Goal: Transaction & Acquisition: Purchase product/service

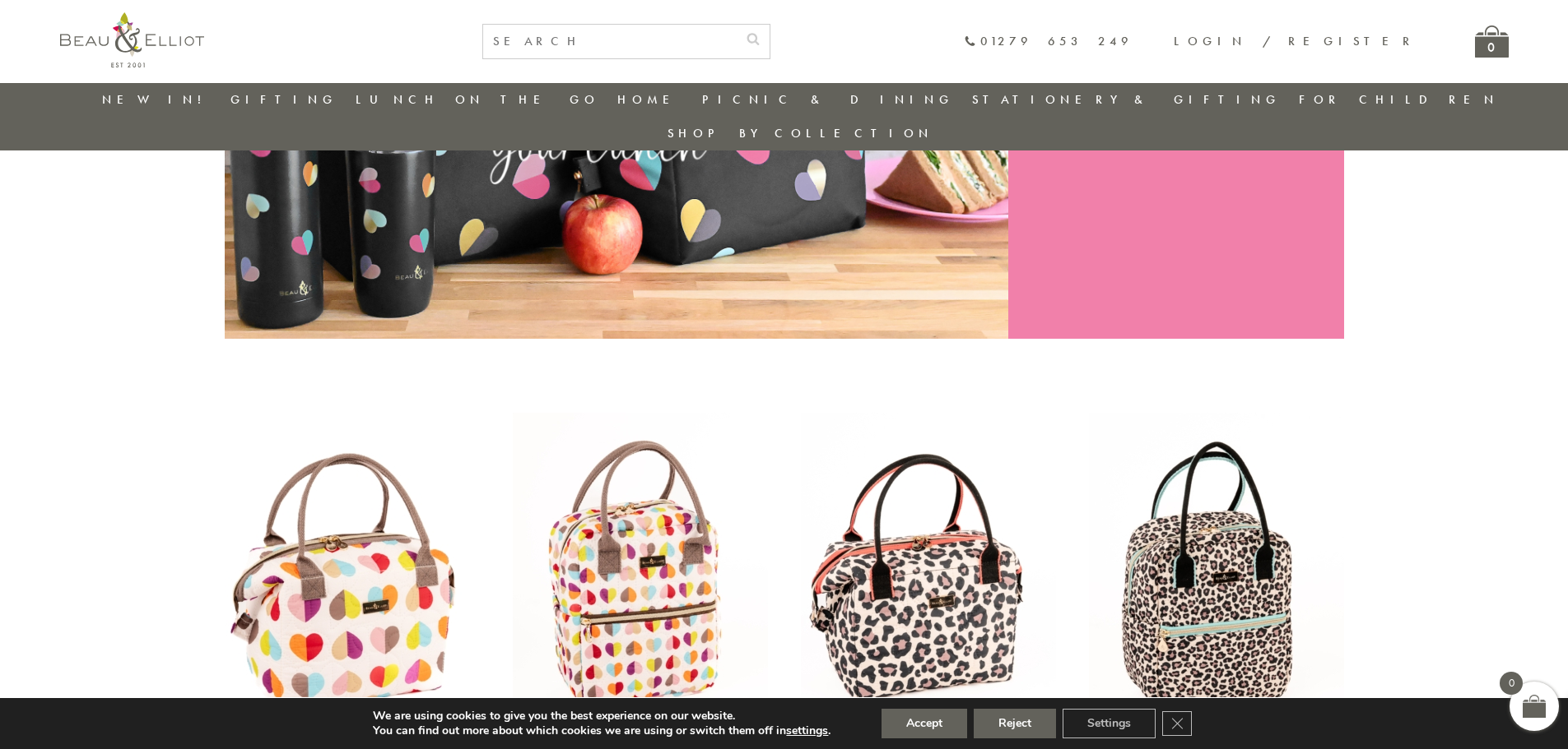
scroll to position [459, 0]
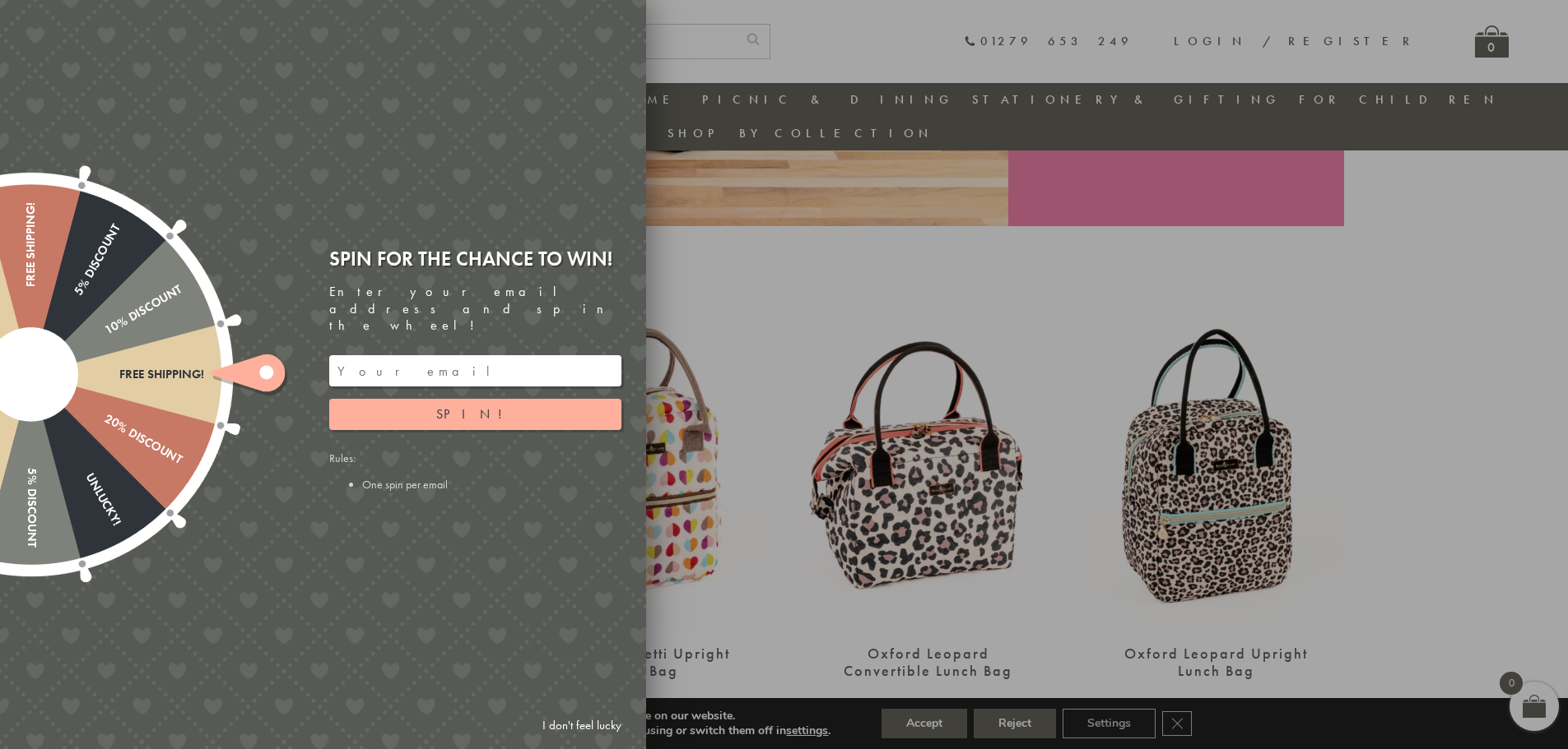
click at [427, 359] on input "email" at bounding box center [475, 371] width 292 height 32
click at [490, 400] on button "Spin!" at bounding box center [475, 414] width 292 height 32
click at [252, 366] on icon at bounding box center [247, 372] width 74 height 37
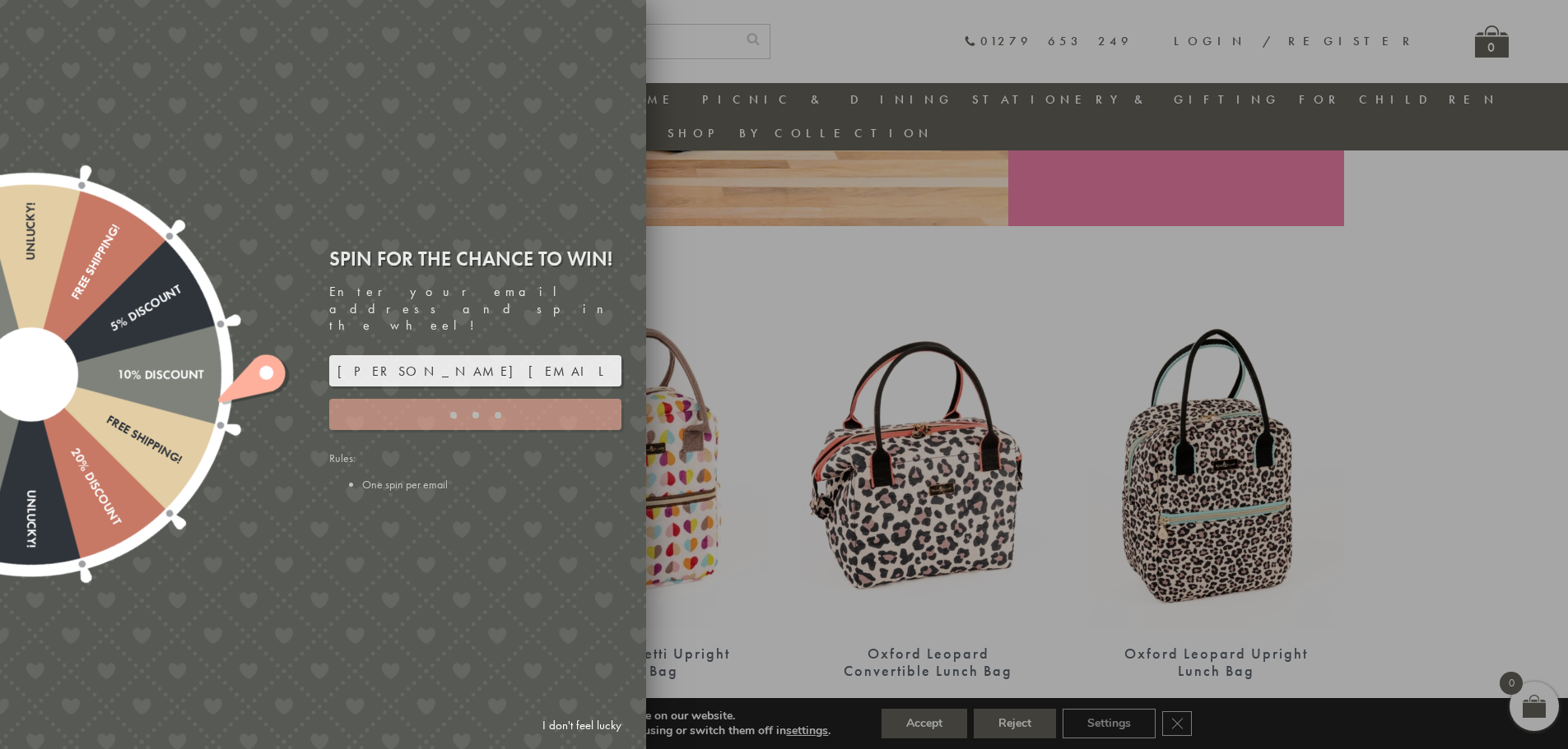
type input "5GCG59DK"
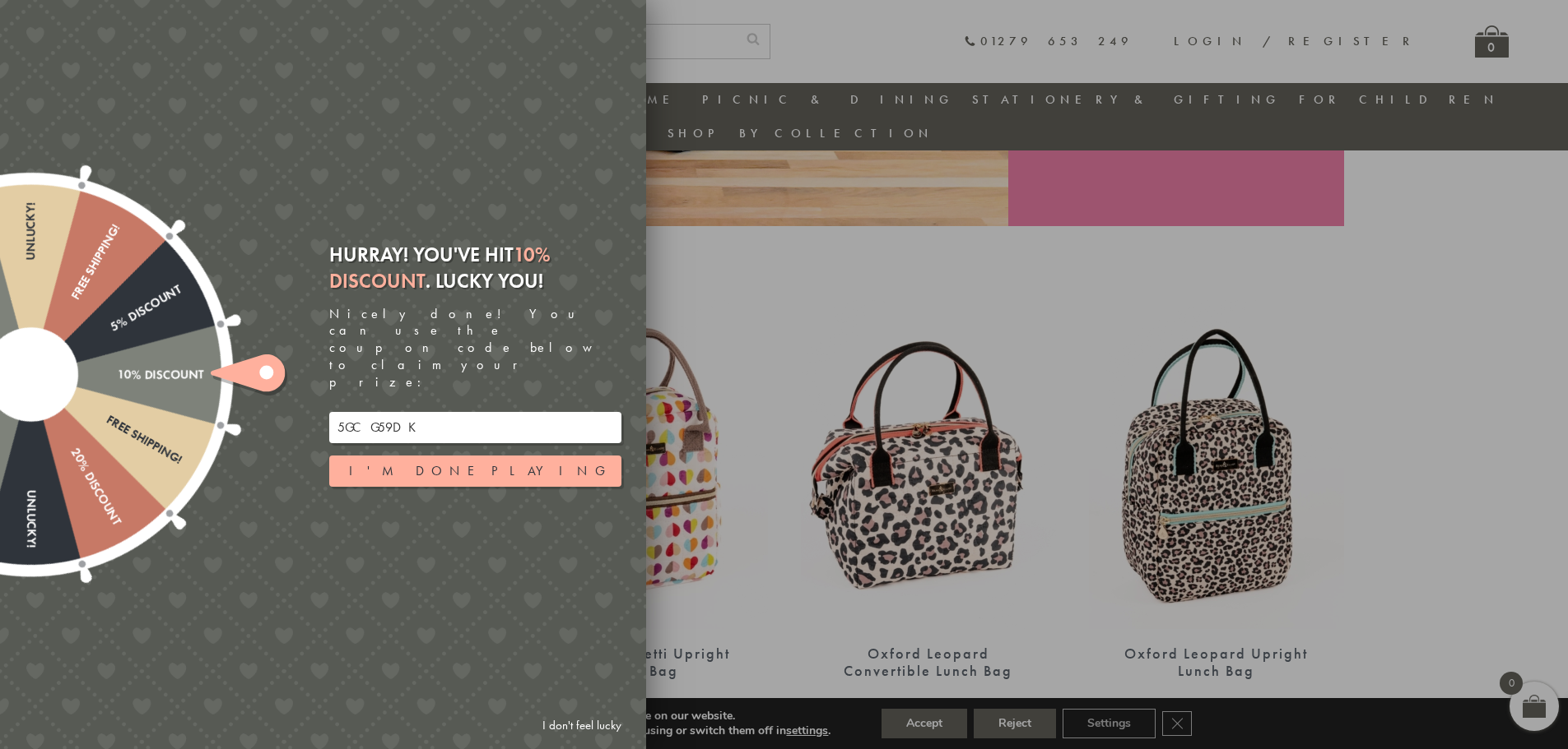
drag, startPoint x: 408, startPoint y: 405, endPoint x: 315, endPoint y: 391, distance: 94.0
click at [315, 391] on div "Free shipping! 20% Discount Unlucky! 5% Discount 10% Discount Unlucky! 15% Disc…" at bounding box center [230, 374] width 831 height 749
click at [996, 271] on div at bounding box center [784, 374] width 1568 height 749
click at [1104, 246] on div at bounding box center [784, 374] width 1568 height 749
click at [581, 723] on link "I don't feel lucky" at bounding box center [581, 726] width 95 height 31
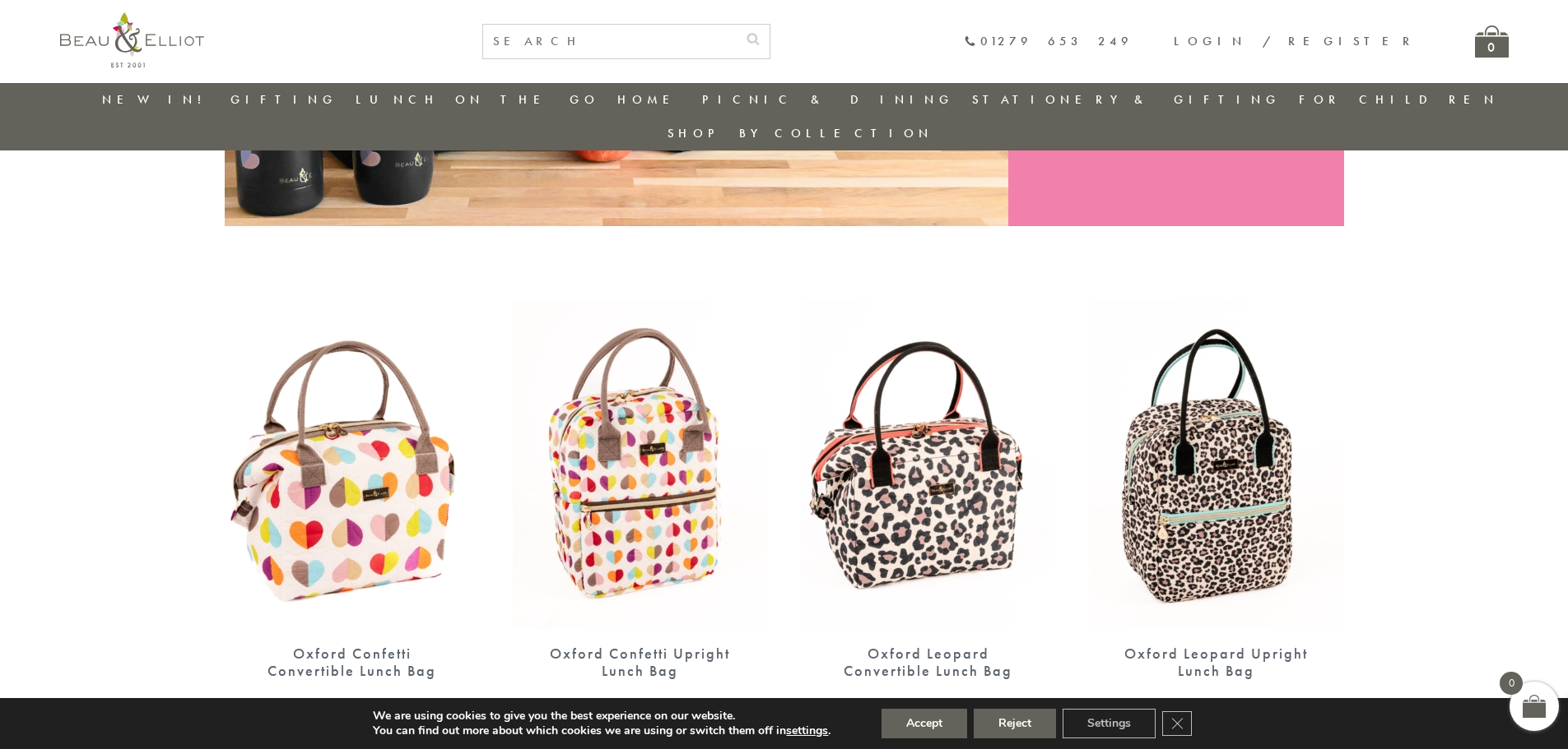
click at [644, 475] on img at bounding box center [639, 464] width 255 height 329
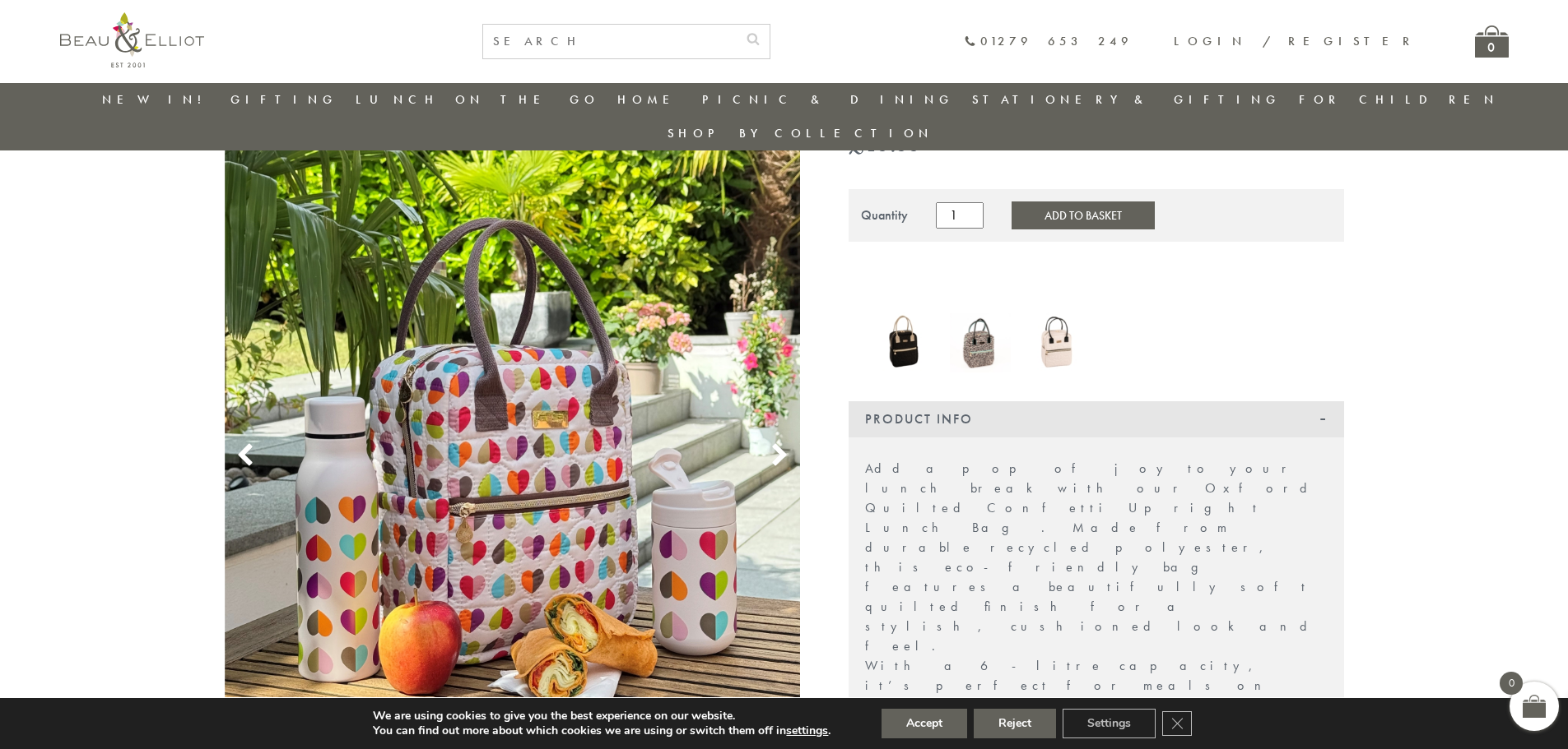
scroll to position [212, 0]
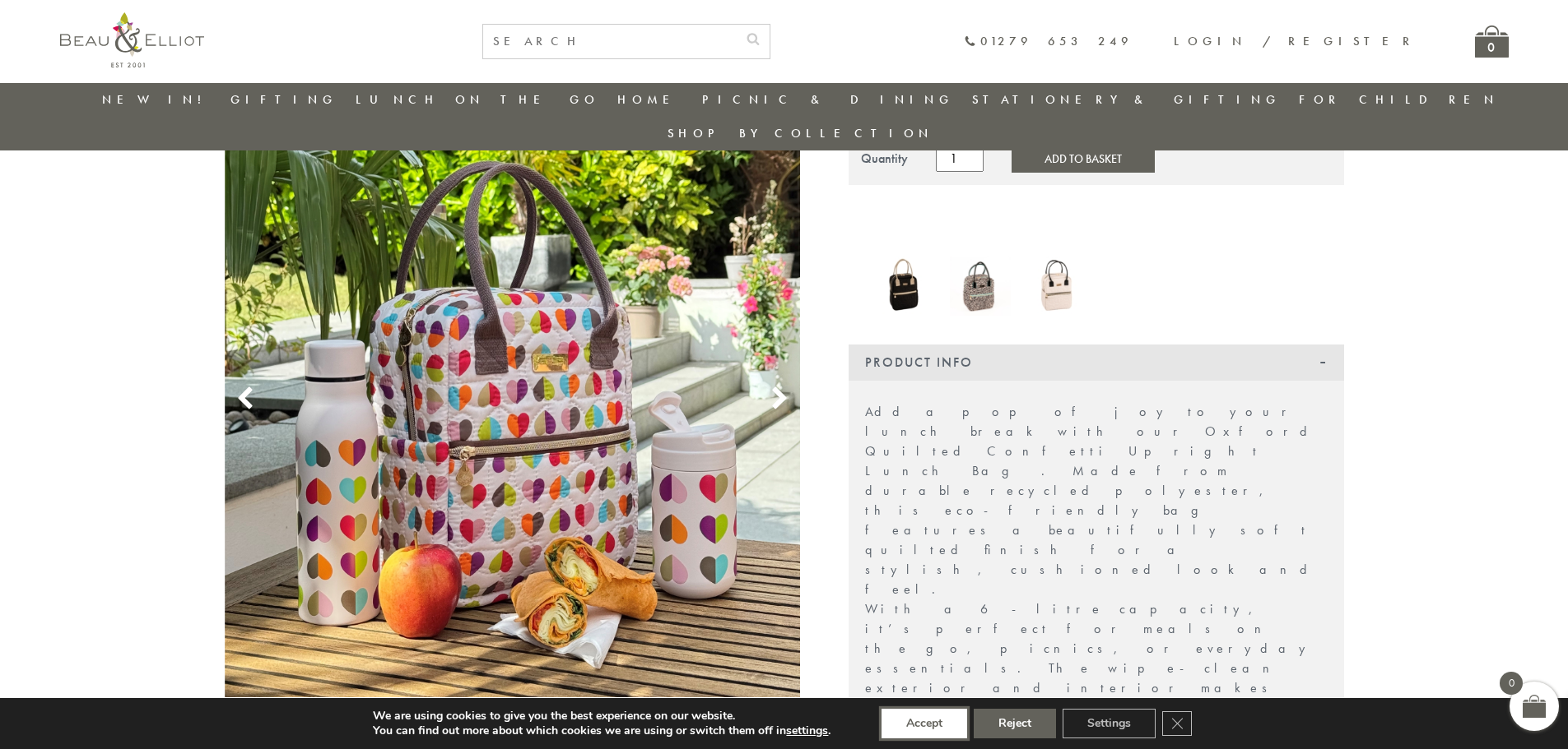
click at [928, 735] on button "Accept" at bounding box center [924, 723] width 85 height 30
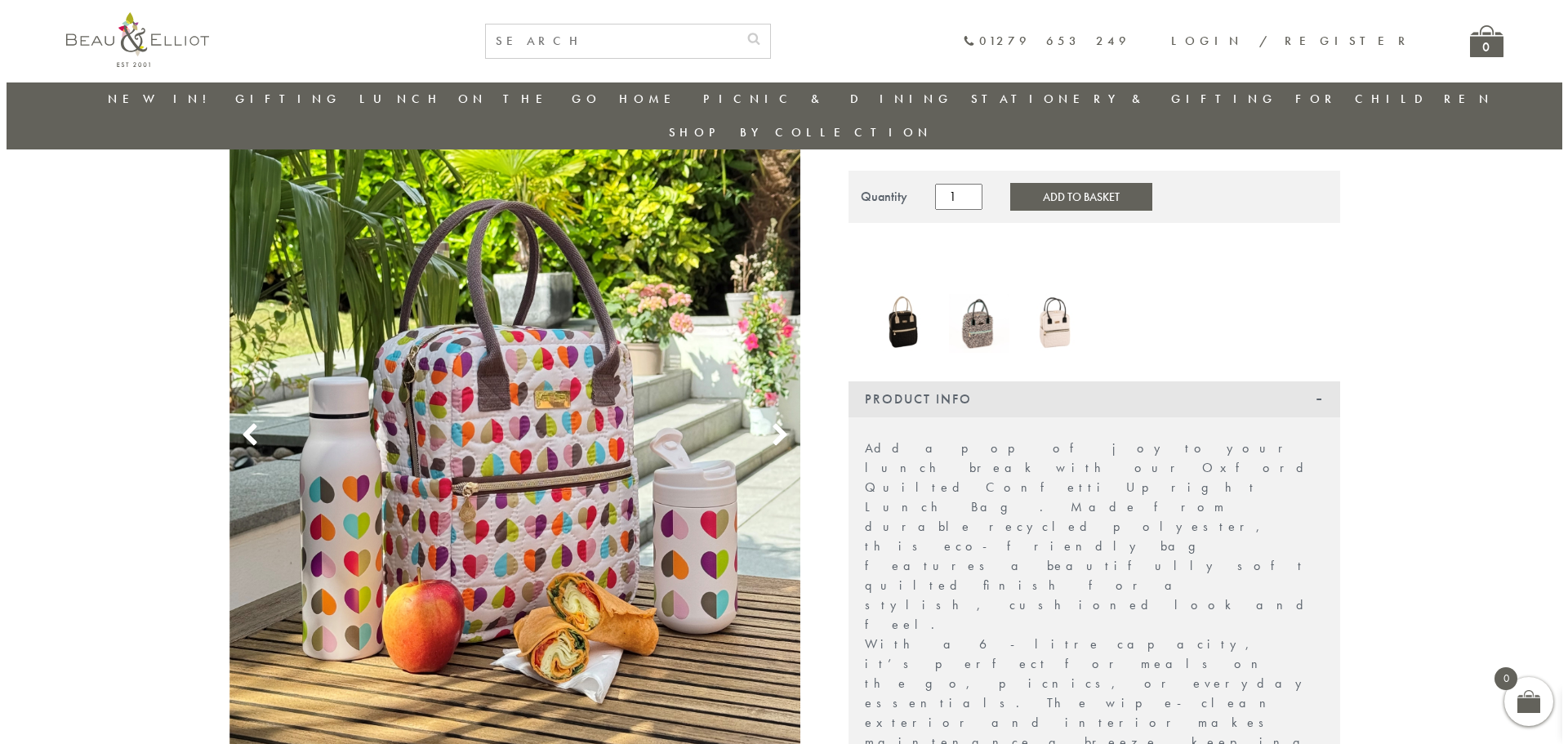
scroll to position [0, 0]
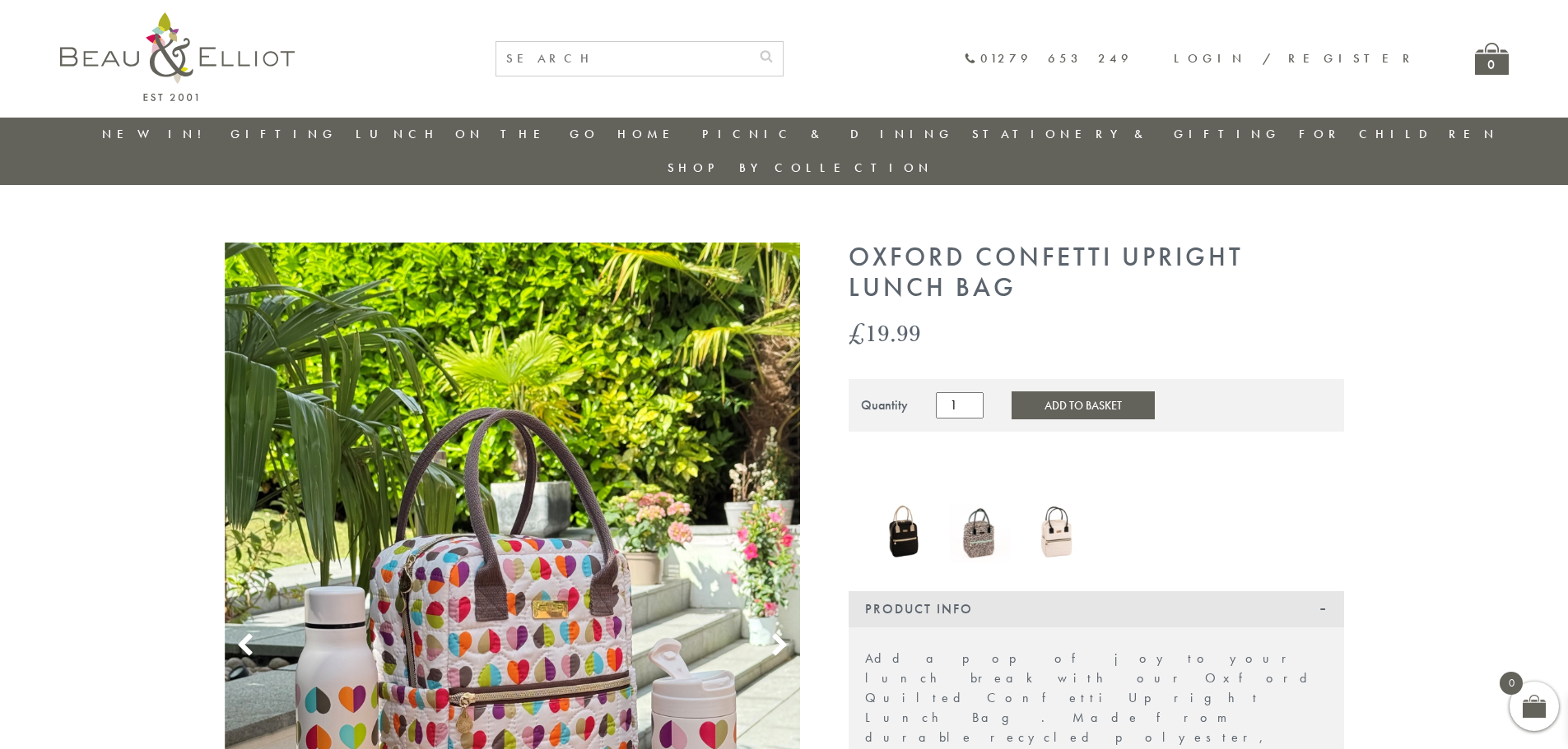
click at [1042, 391] on button "Add to Basket" at bounding box center [1083, 405] width 143 height 28
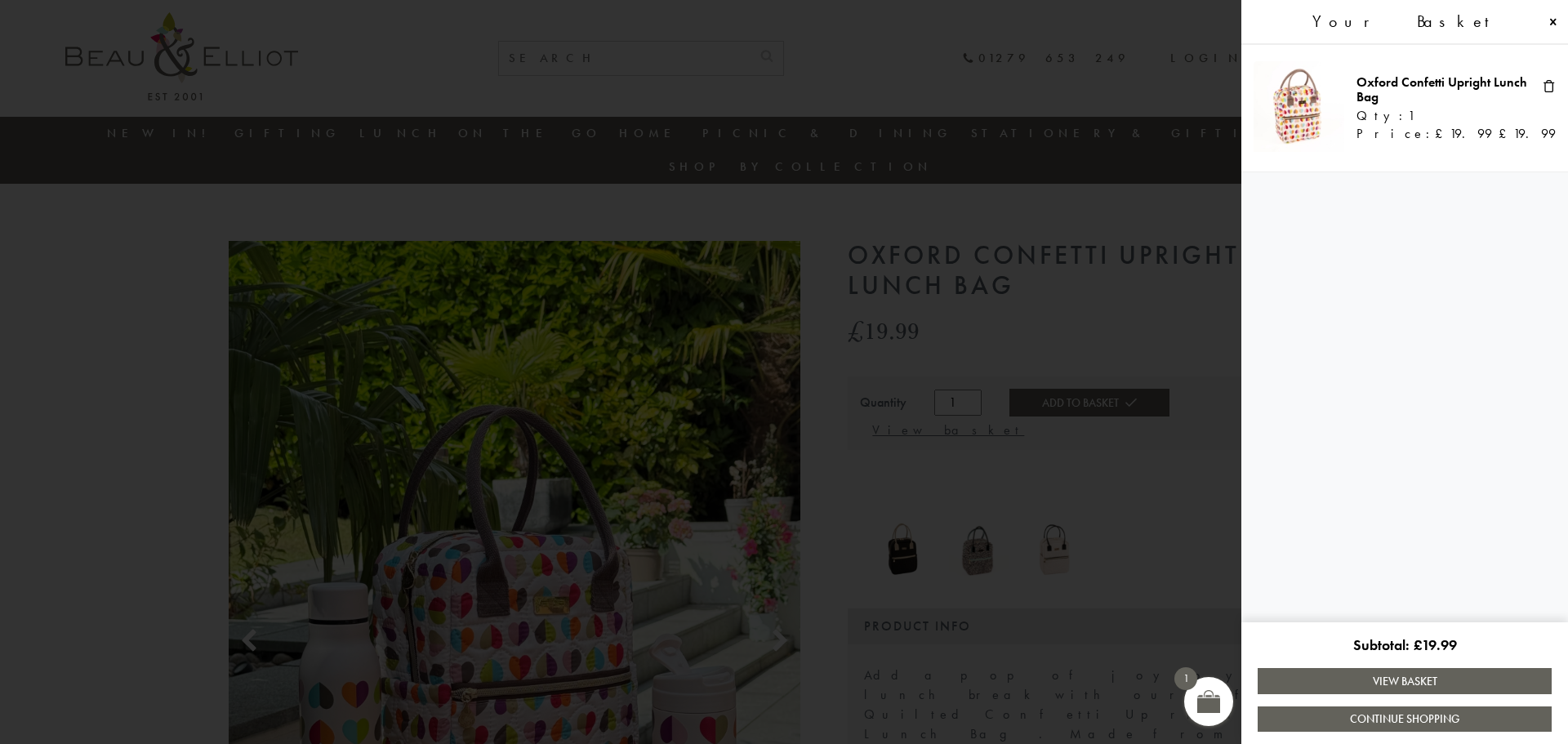
click at [1415, 681] on link "View Basket" at bounding box center [1404, 681] width 294 height 25
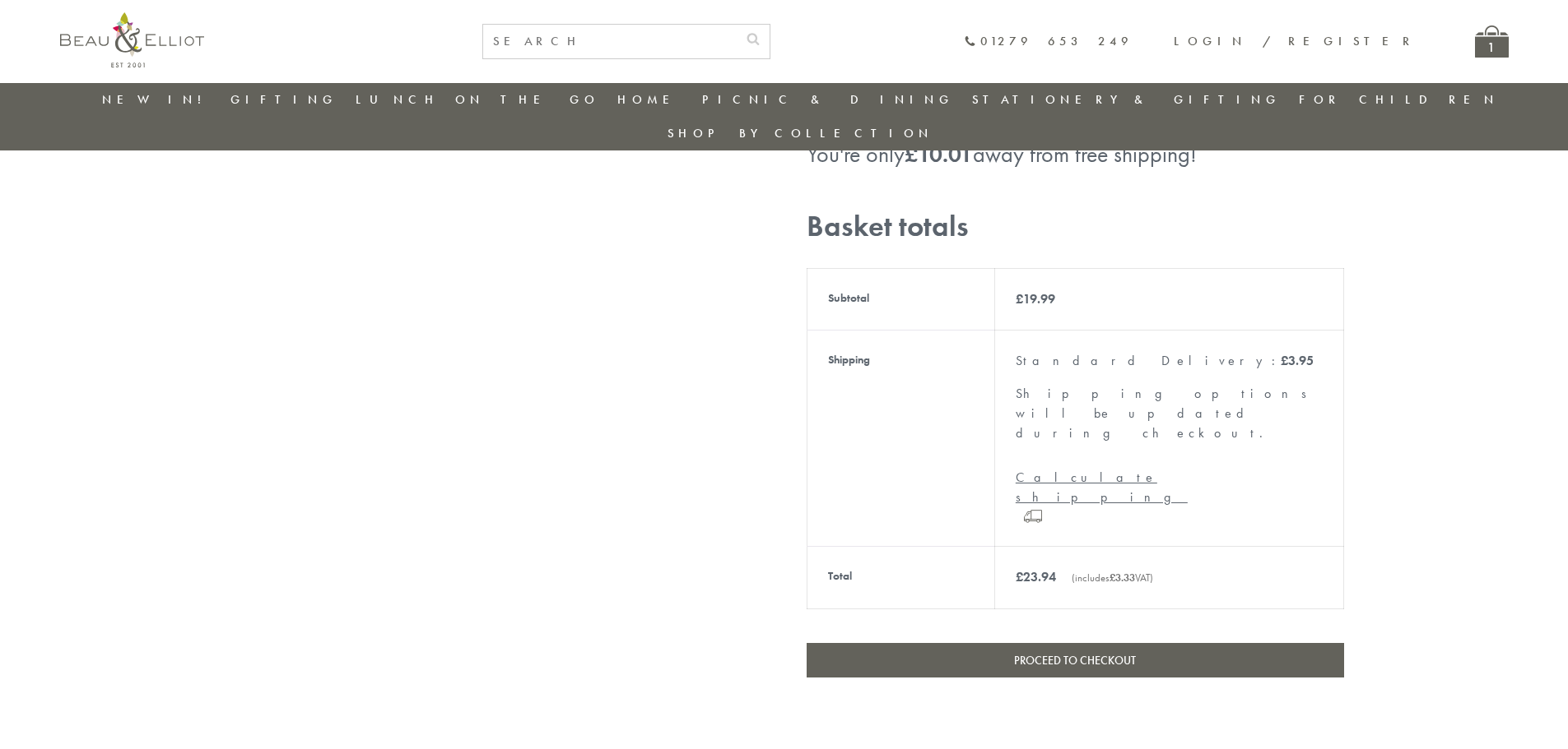
scroll to position [459, 0]
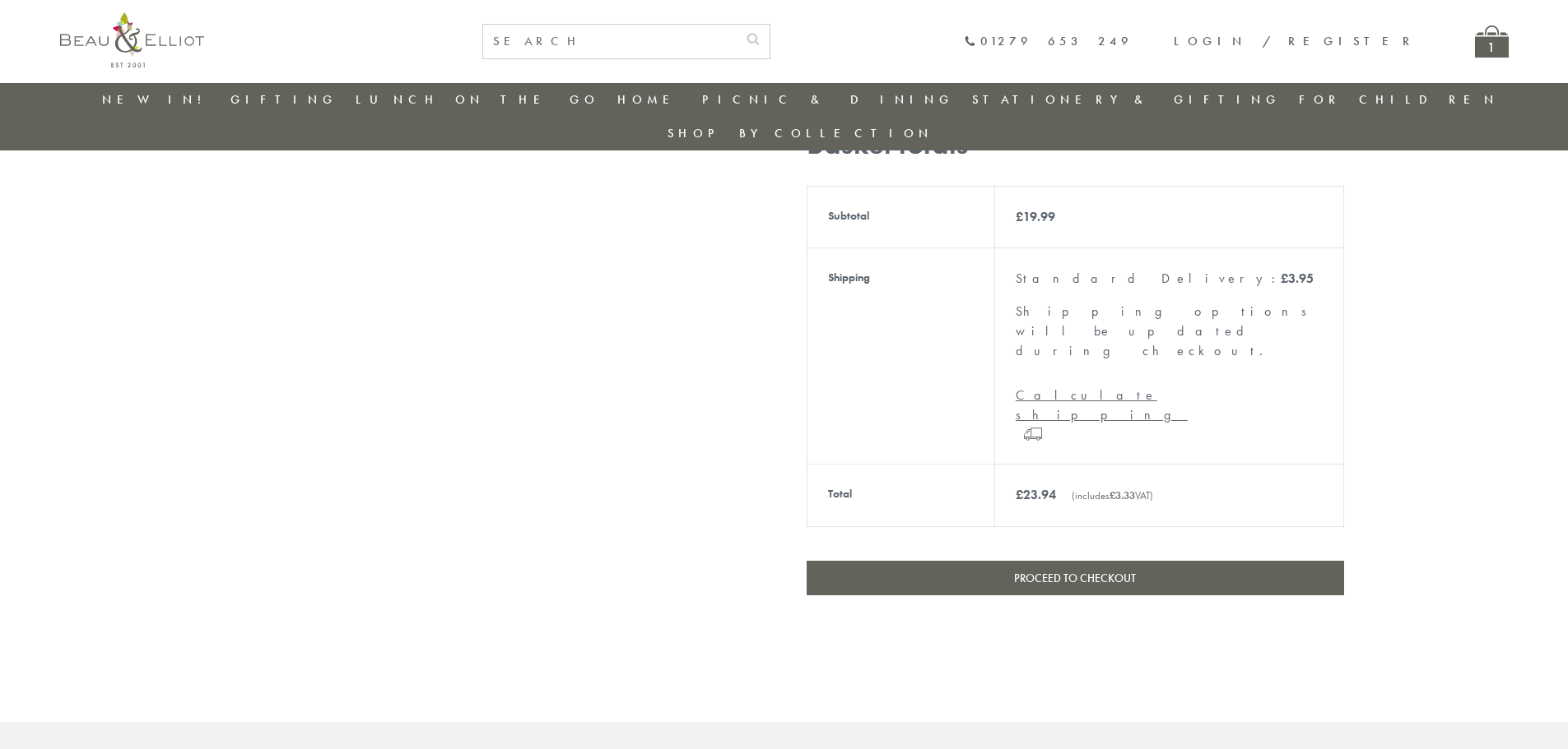
click at [1084, 561] on link "Proceed to checkout" at bounding box center [1075, 578] width 537 height 35
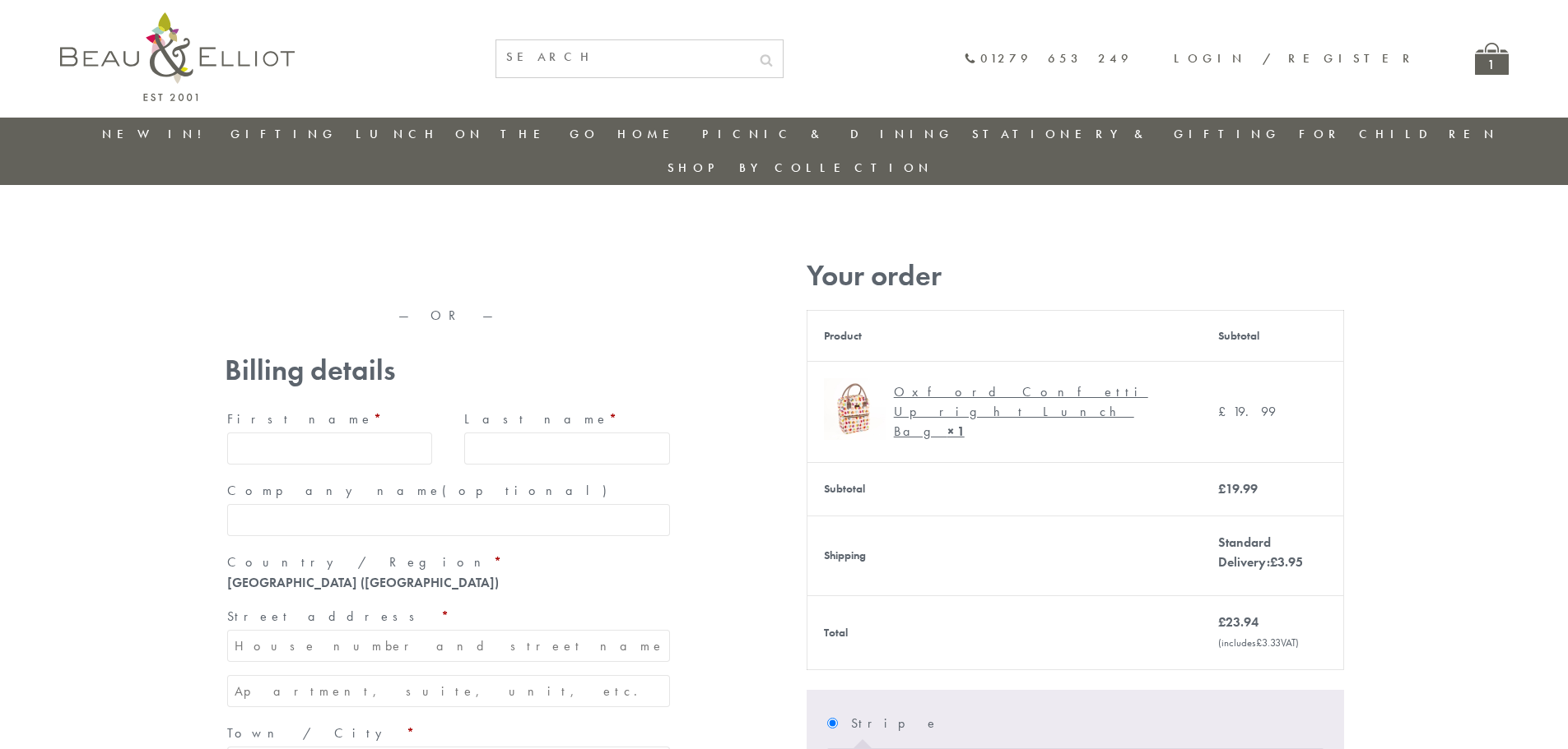
click at [319, 433] on input "First name *" at bounding box center [329, 449] width 205 height 32
type input "[PERSON_NAME]"
click at [529, 433] on input "Last name *" at bounding box center [566, 449] width 205 height 32
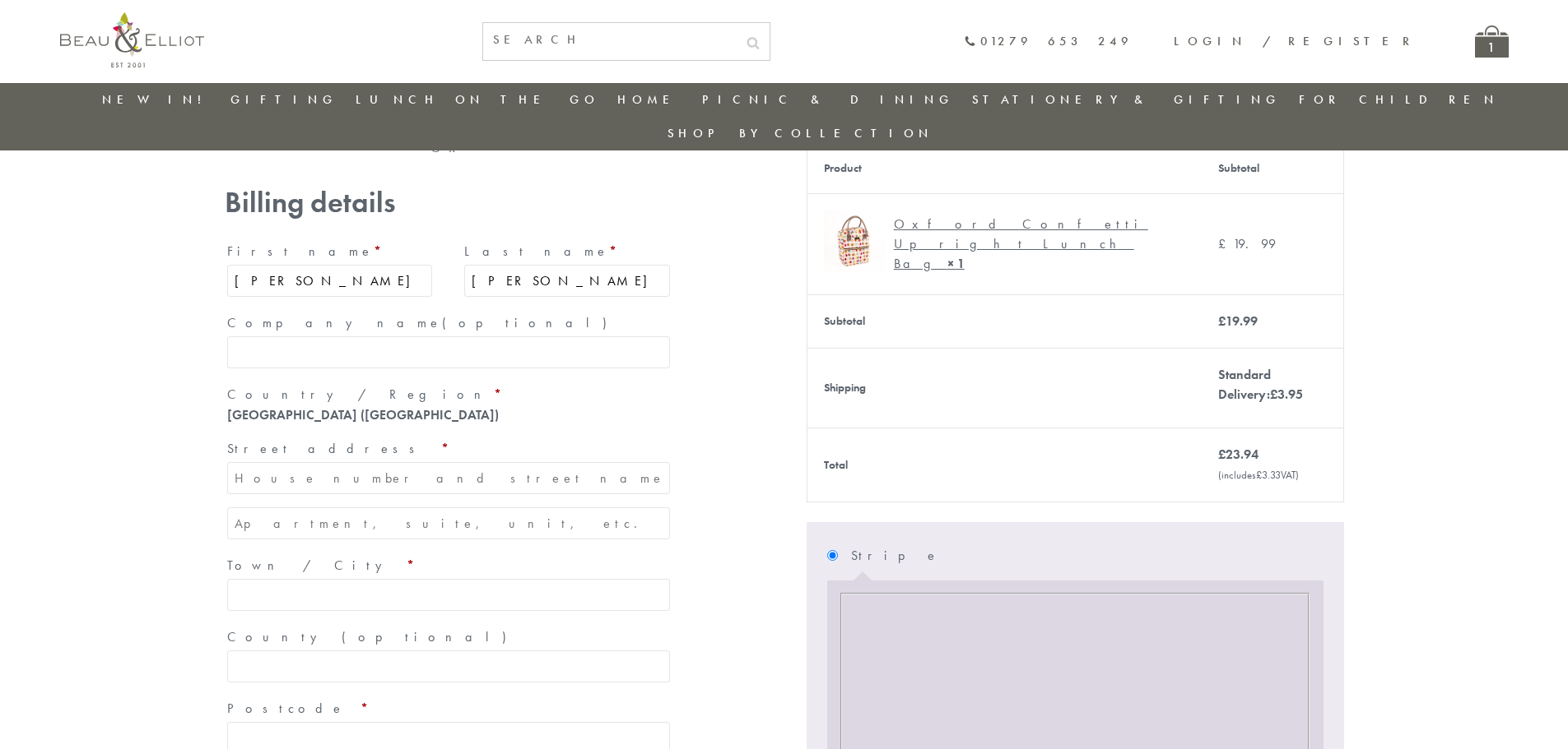
scroll to position [130, 0]
type input "Smith"
click at [326, 465] on input "Street address *" at bounding box center [448, 481] width 443 height 32
type input "29 Picketlaw Road"
click at [326, 510] on input "Apartment, suite, unit, etc. (optional)" at bounding box center [448, 527] width 443 height 32
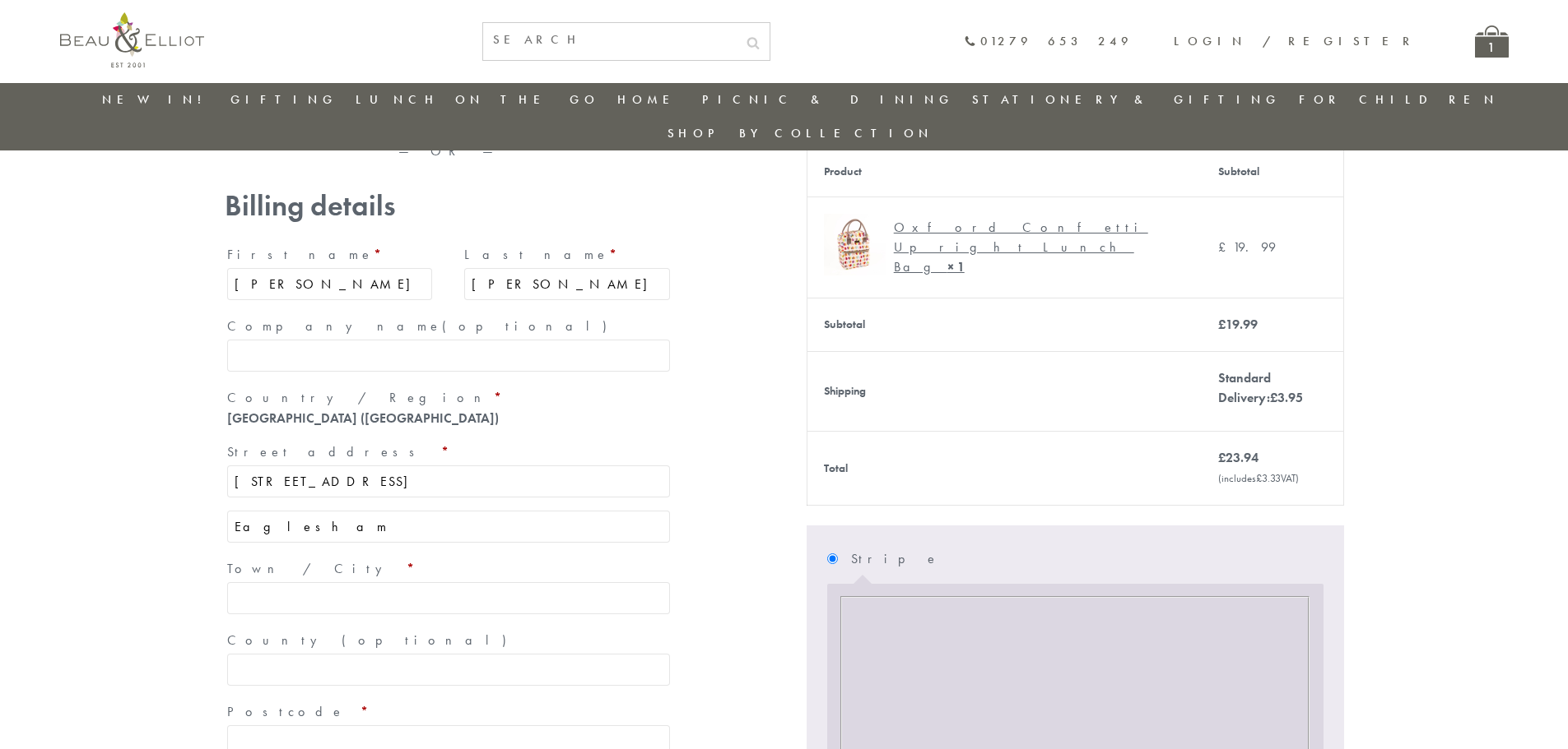
type input "Eaglesham"
click at [338, 582] on input "Town / City *" at bounding box center [448, 598] width 443 height 32
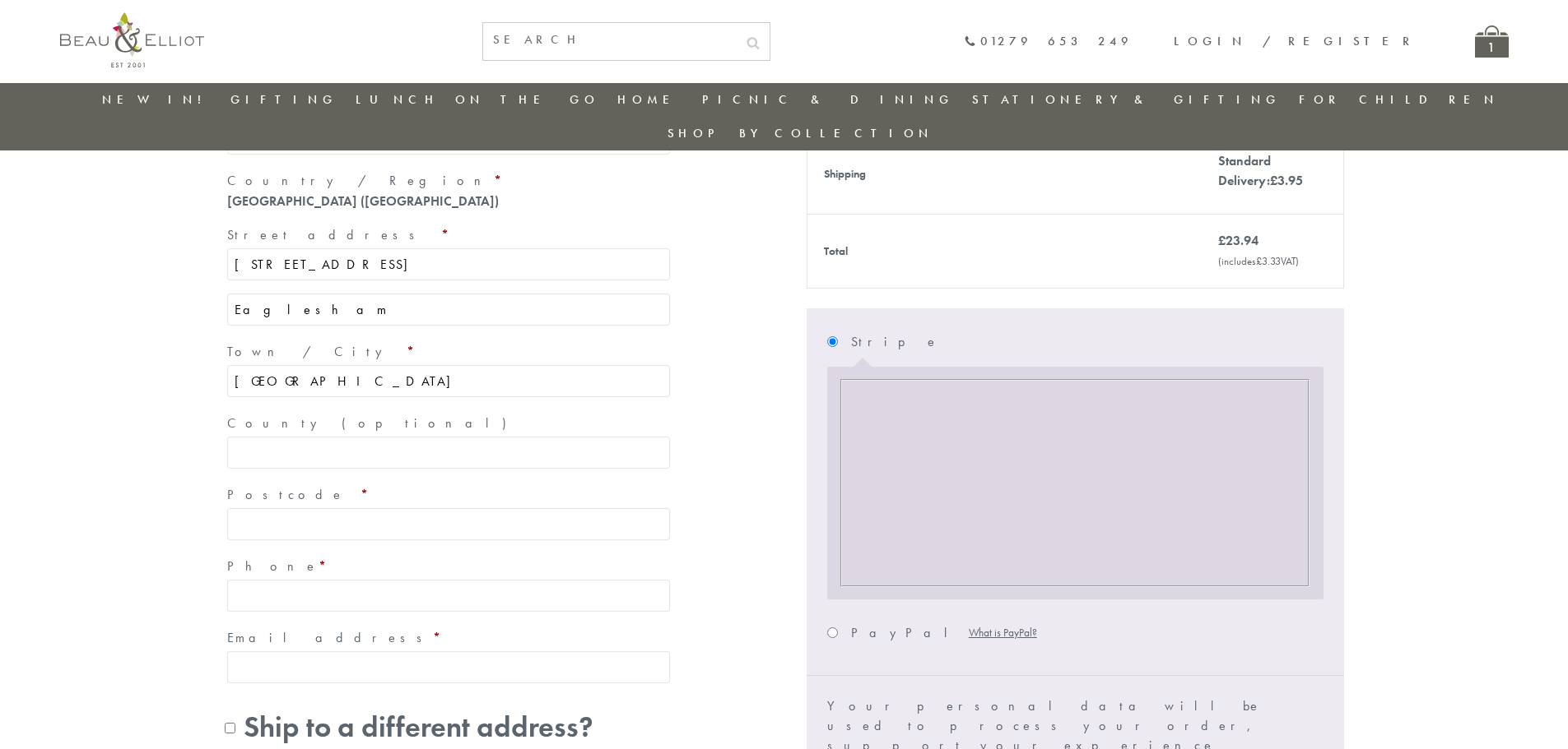
scroll to position [377, 0]
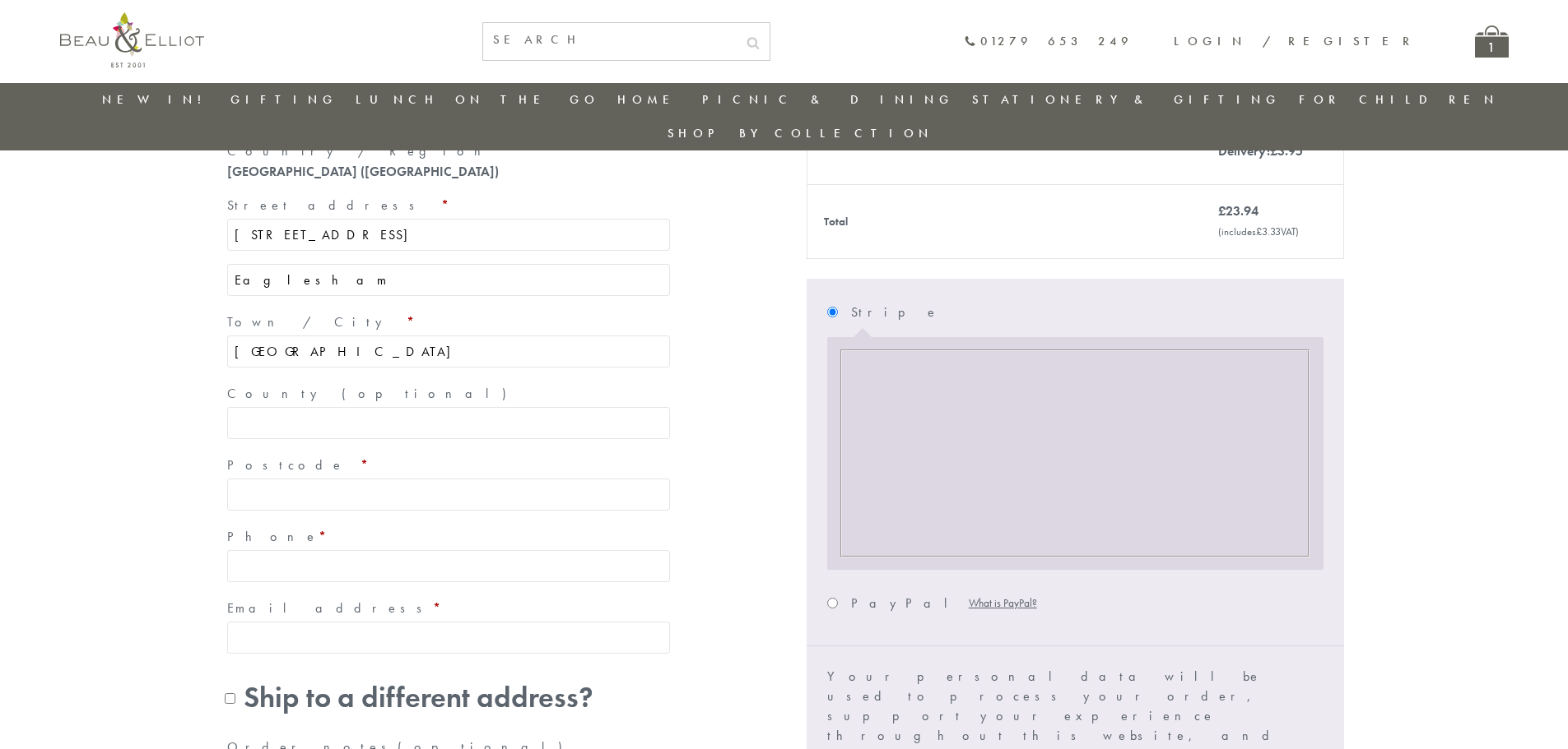
type input "[GEOGRAPHIC_DATA]"
click at [334, 479] on input "Postcode *" at bounding box center [448, 495] width 443 height 32
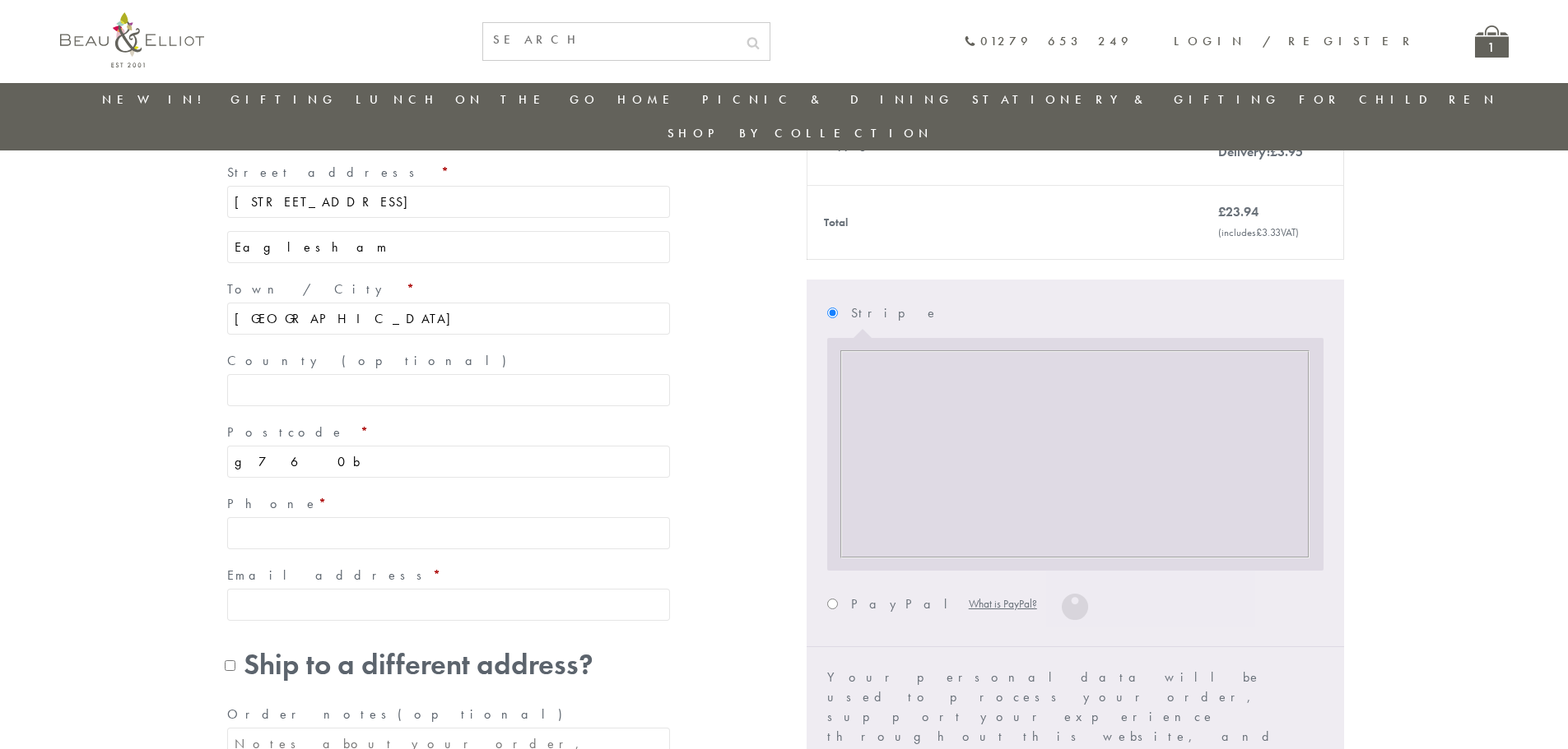
scroll to position [343, 0]
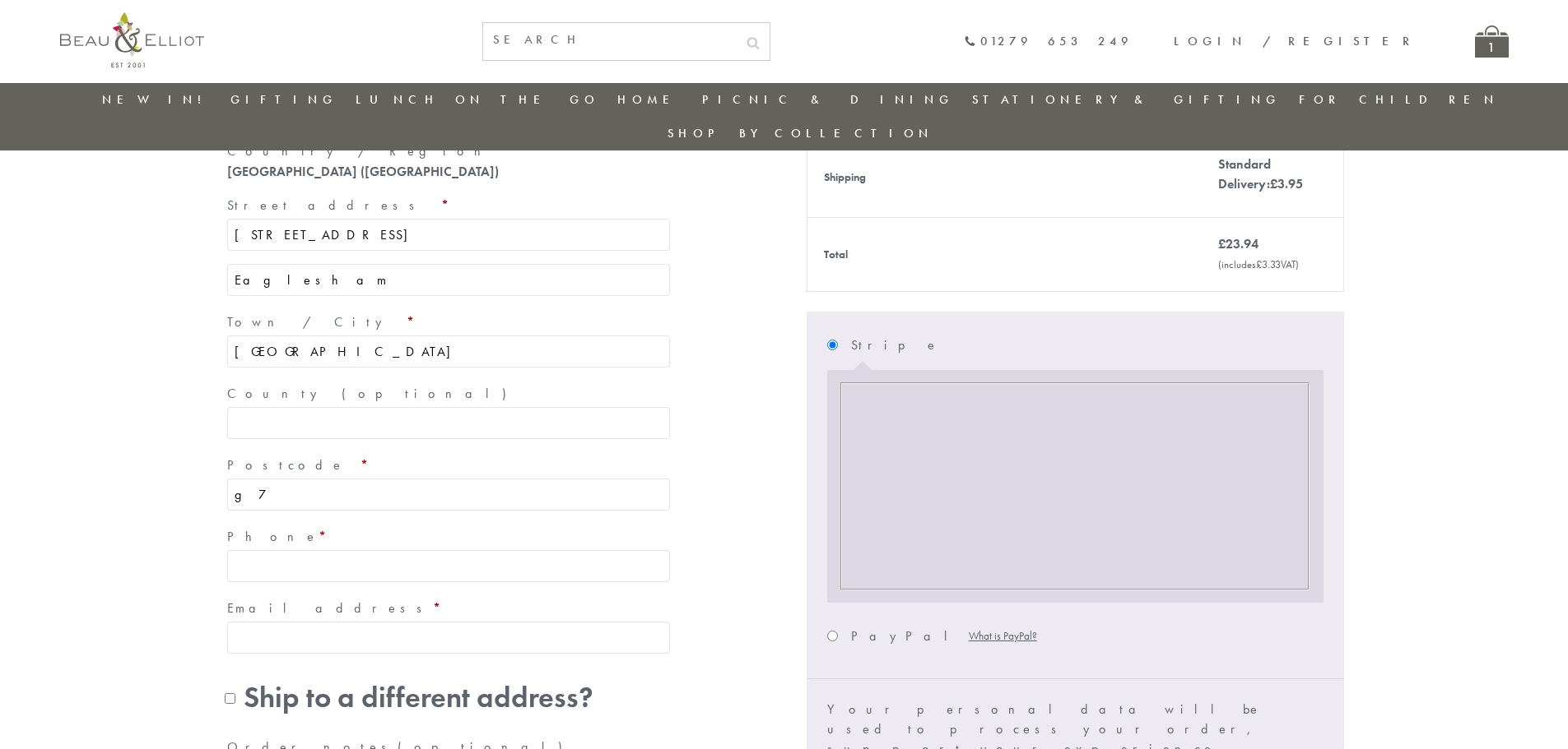
type input "g"
type input "G76 0BF"
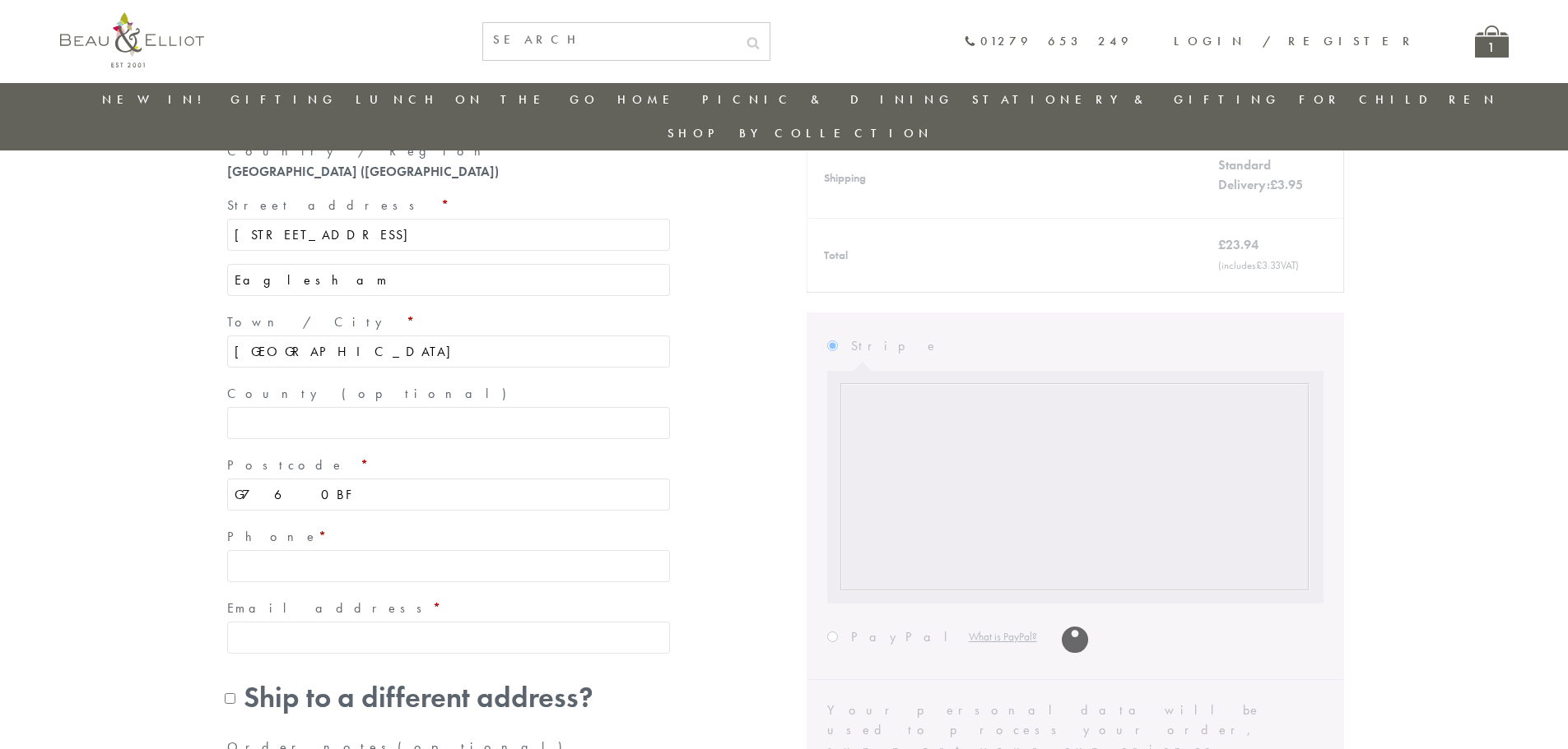
click at [323, 550] on input "Phone *" at bounding box center [448, 567] width 443 height 32
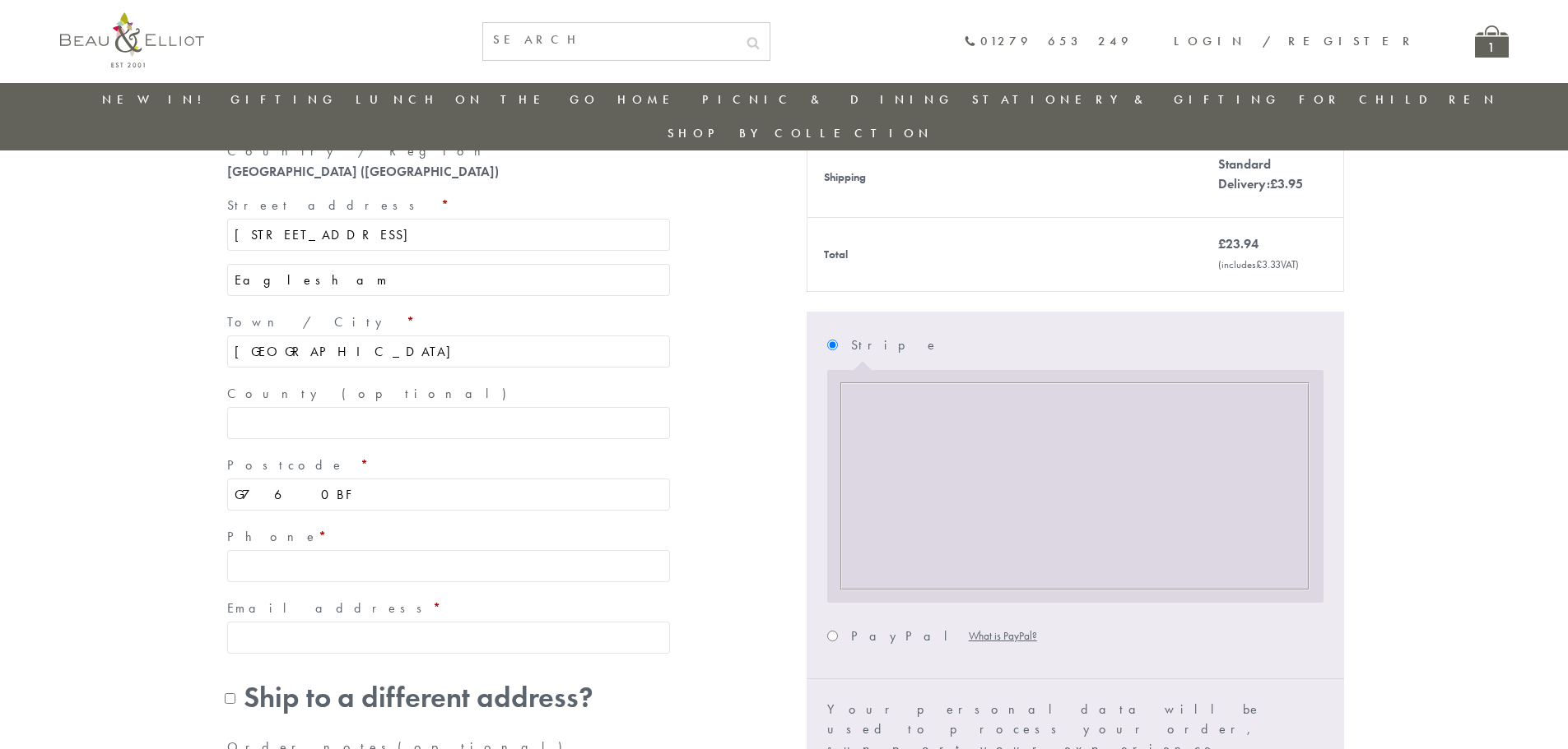
type input "[PHONE_NUMBER]"
type input "Ailsa Machinery Limited"
type input "[GEOGRAPHIC_DATA]"
drag, startPoint x: 342, startPoint y: 608, endPoint x: 214, endPoint y: 600, distance: 128.2
click at [214, 600] on div "Have a coupon? Click here to enter your code Coupon: Apply coupon — OR — Billin…" at bounding box center [784, 420] width 1152 height 1111
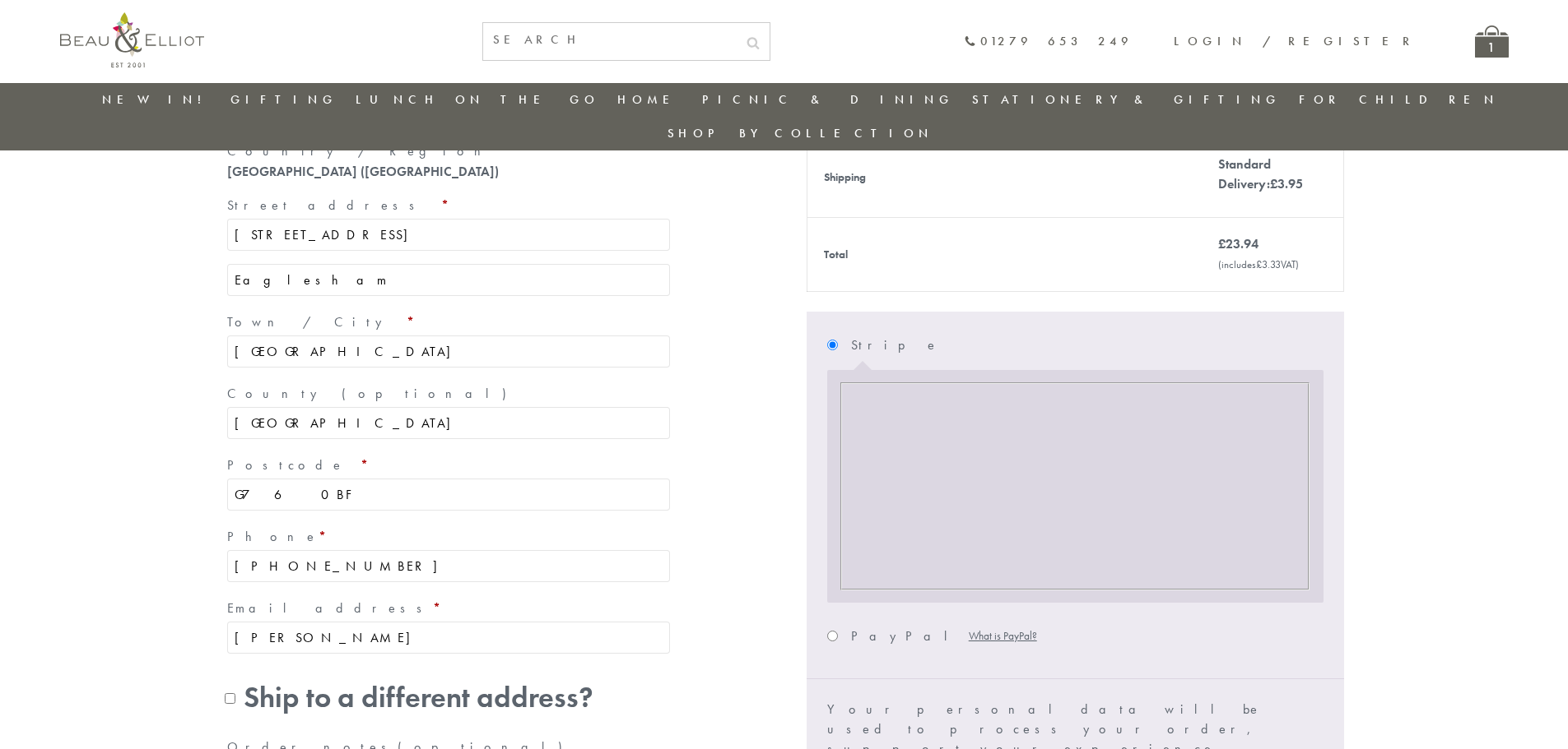
type input "J"
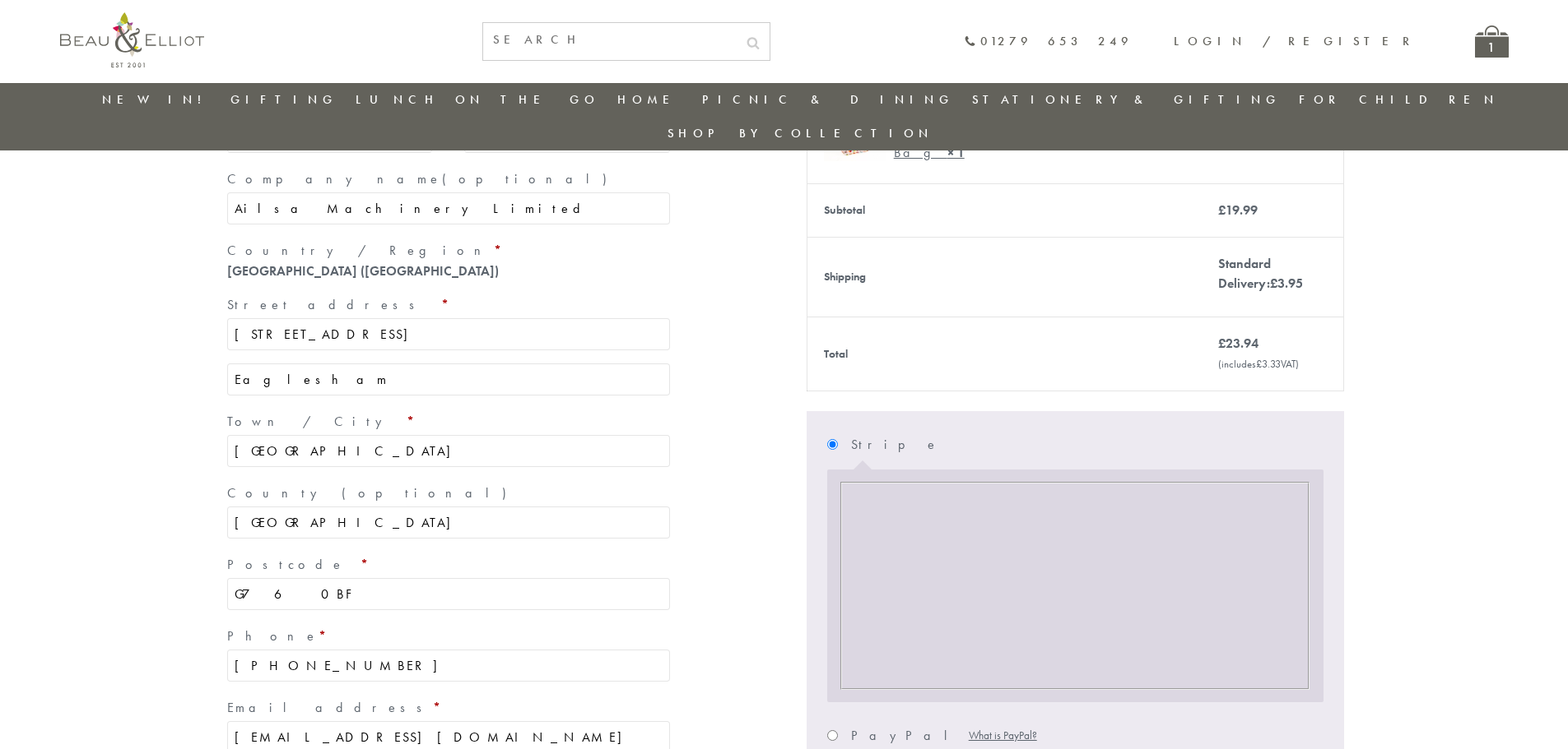
scroll to position [179, 0]
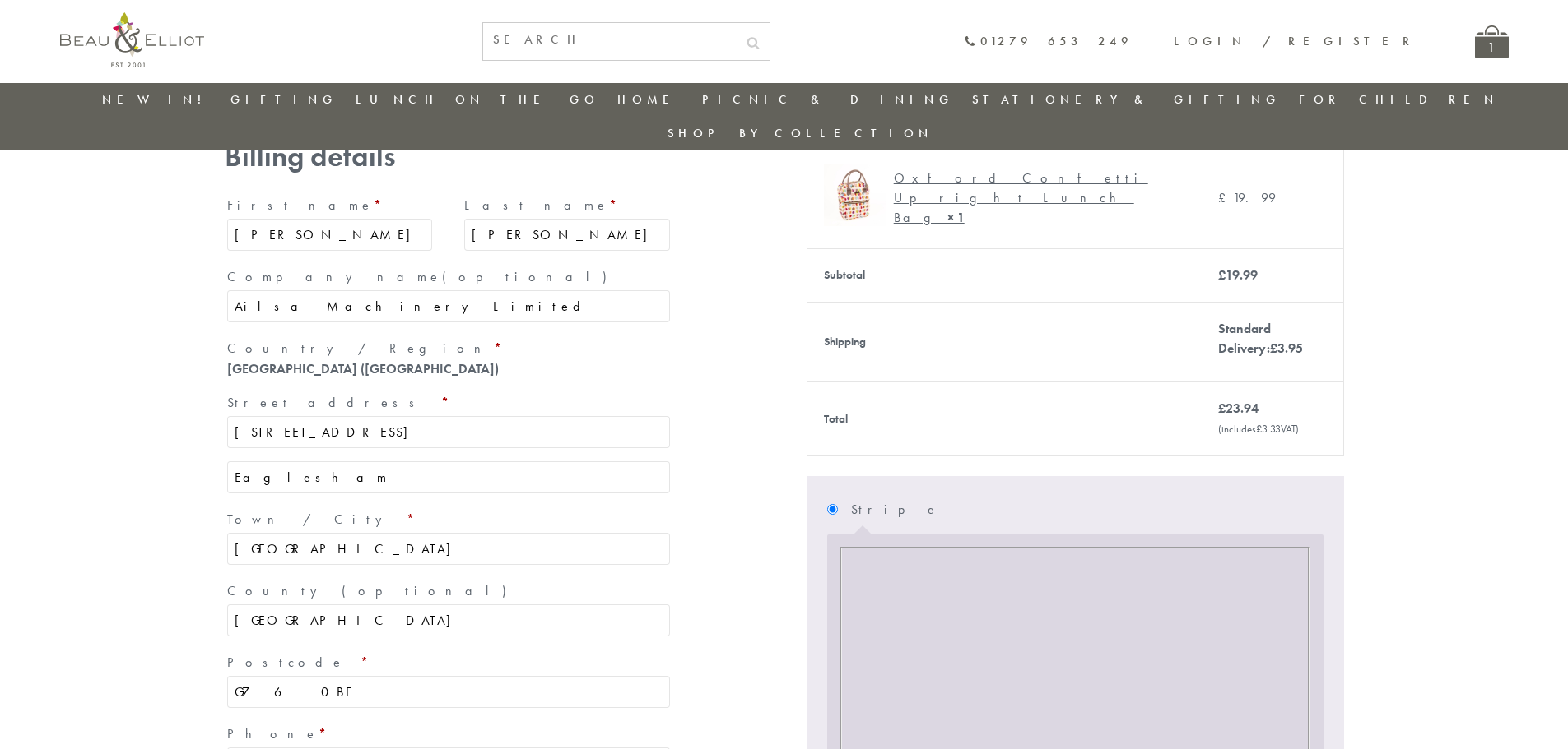
type input "jackie1305smith@gmail.com"
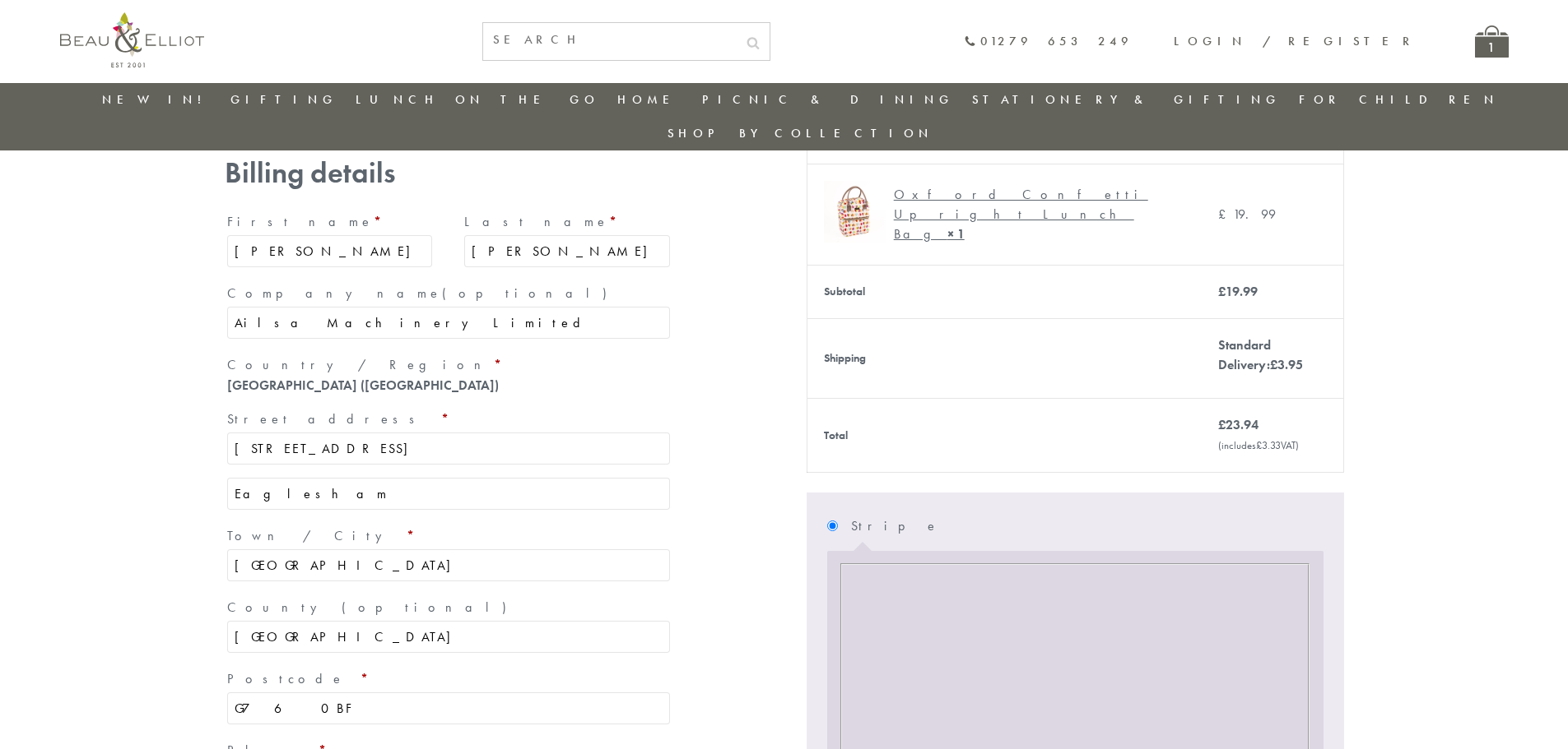
scroll to position [0, 0]
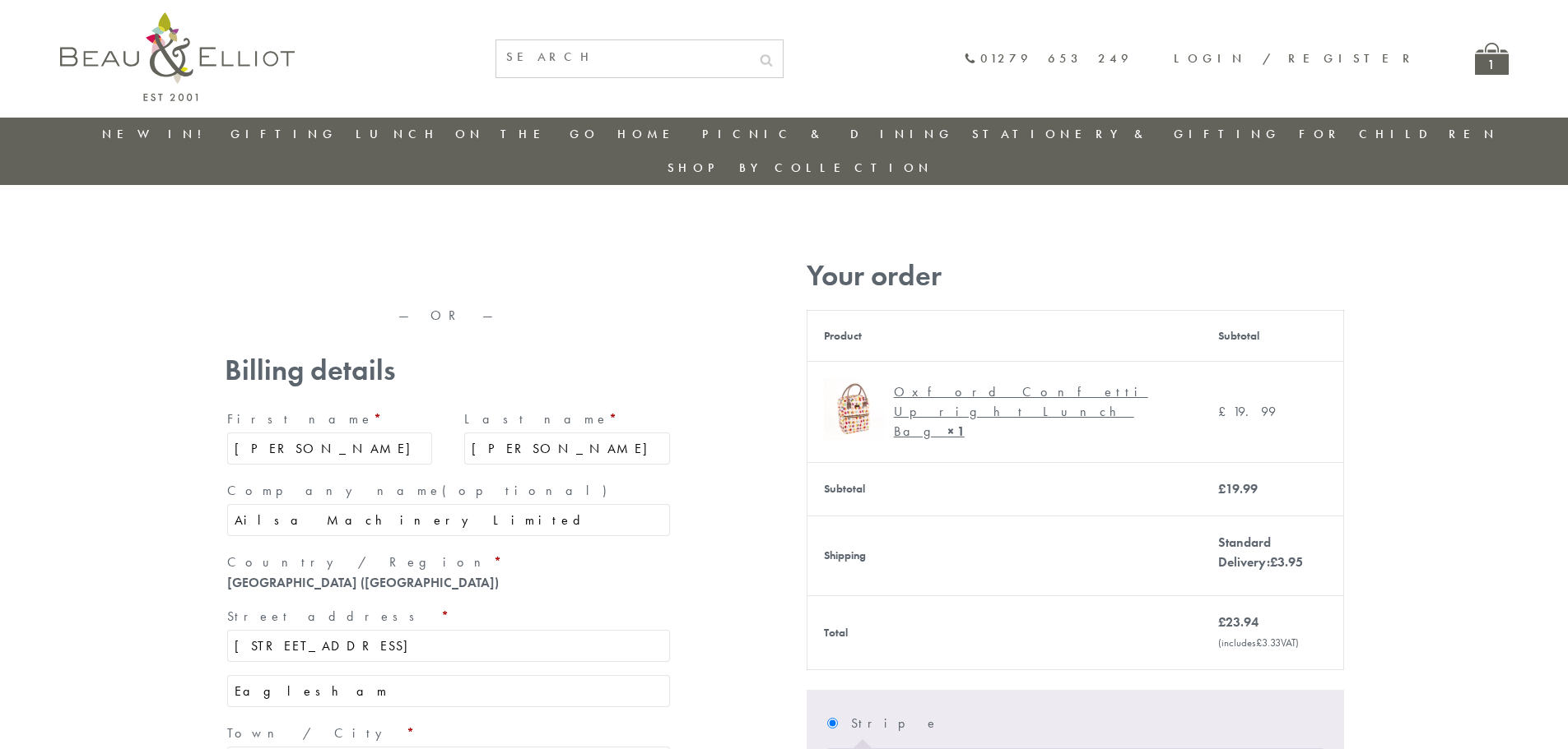
click at [1062, 383] on div "Oxford Confetti Upright Lunch Bag × 1" at bounding box center [1033, 412] width 279 height 59
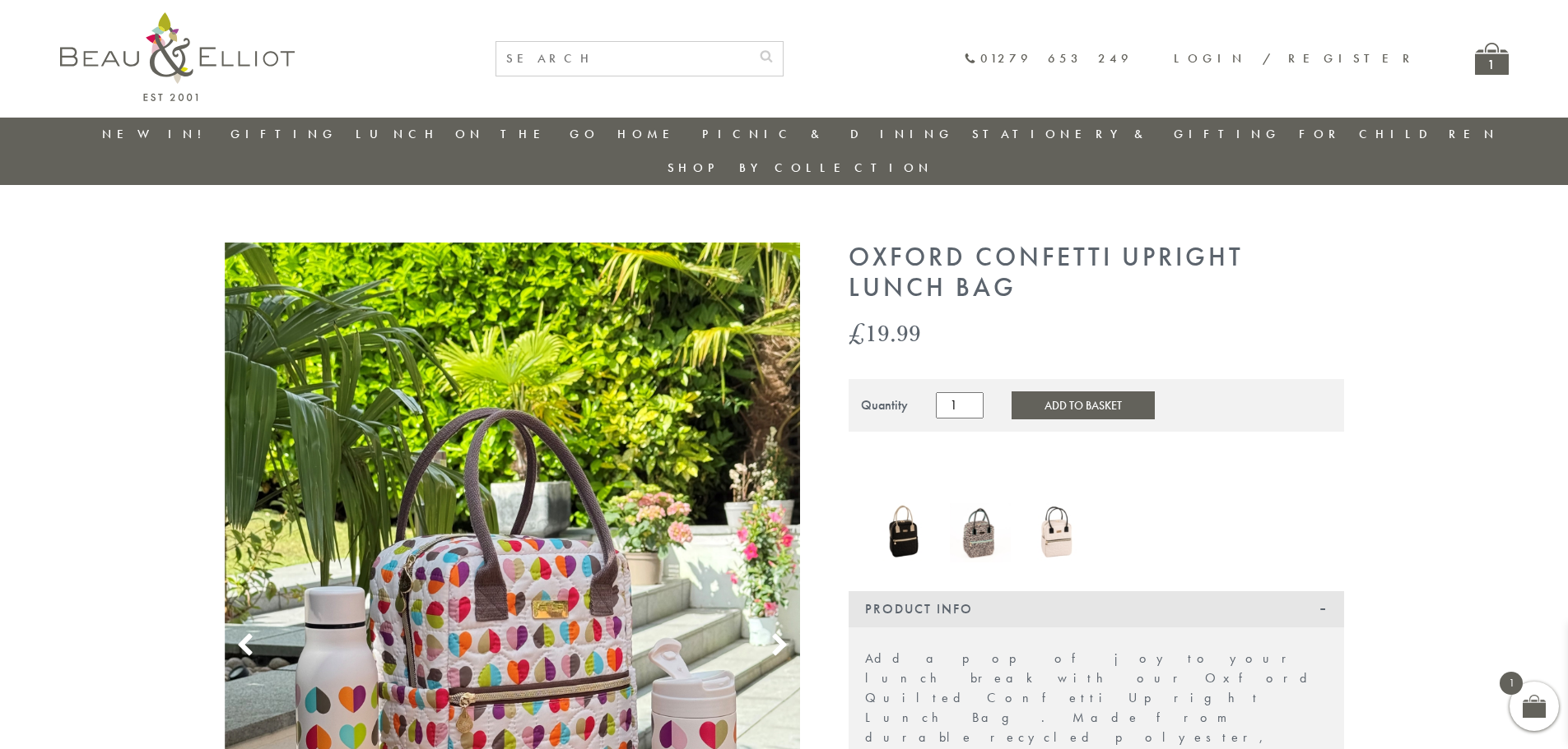
click at [1490, 66] on div "1" at bounding box center [1492, 59] width 34 height 32
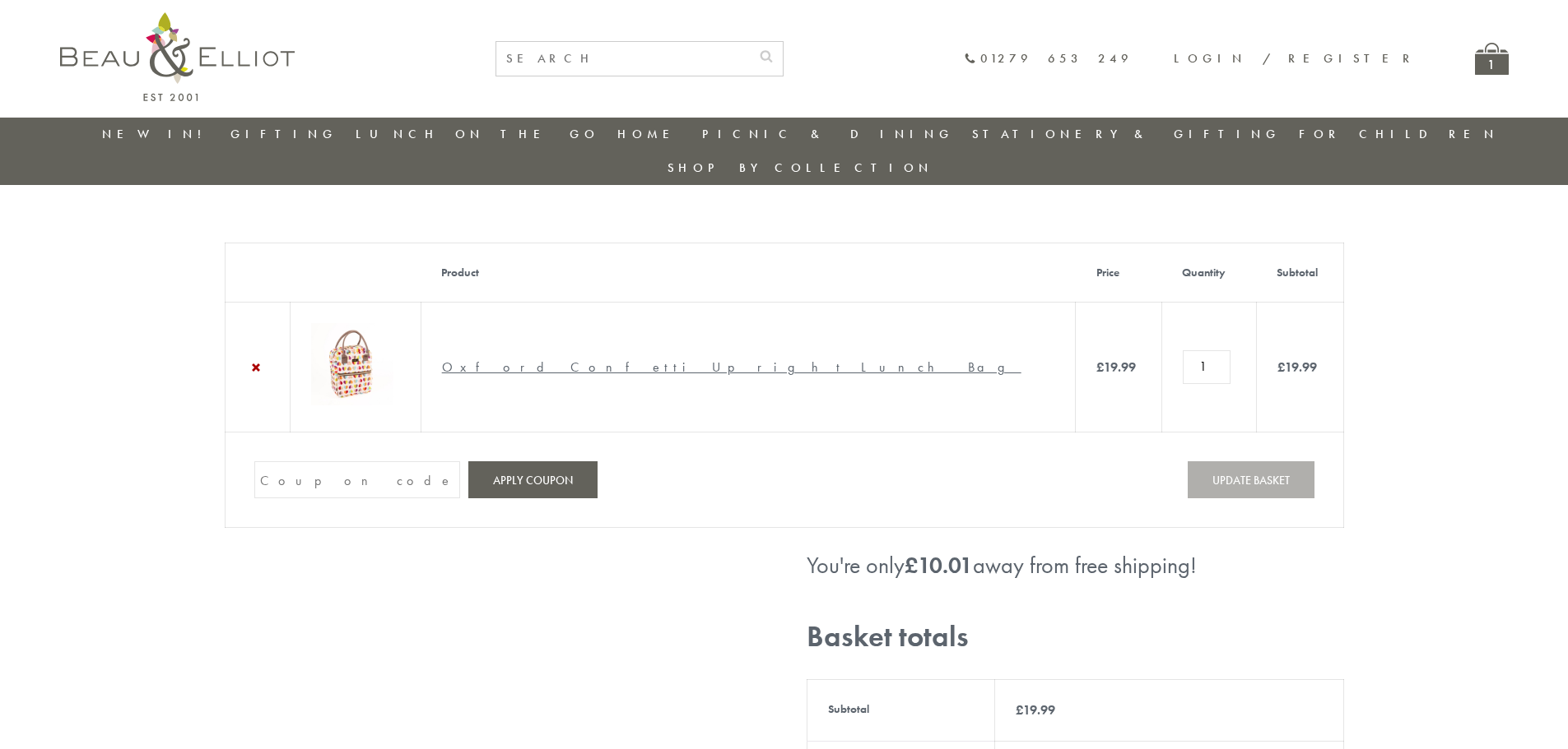
click at [290, 461] on input "Coupon:" at bounding box center [356, 479] width 205 height 37
paste input "5GCG59DK"
type input "5GCG59DK"
click at [536, 461] on button "Apply coupon" at bounding box center [533, 479] width 130 height 37
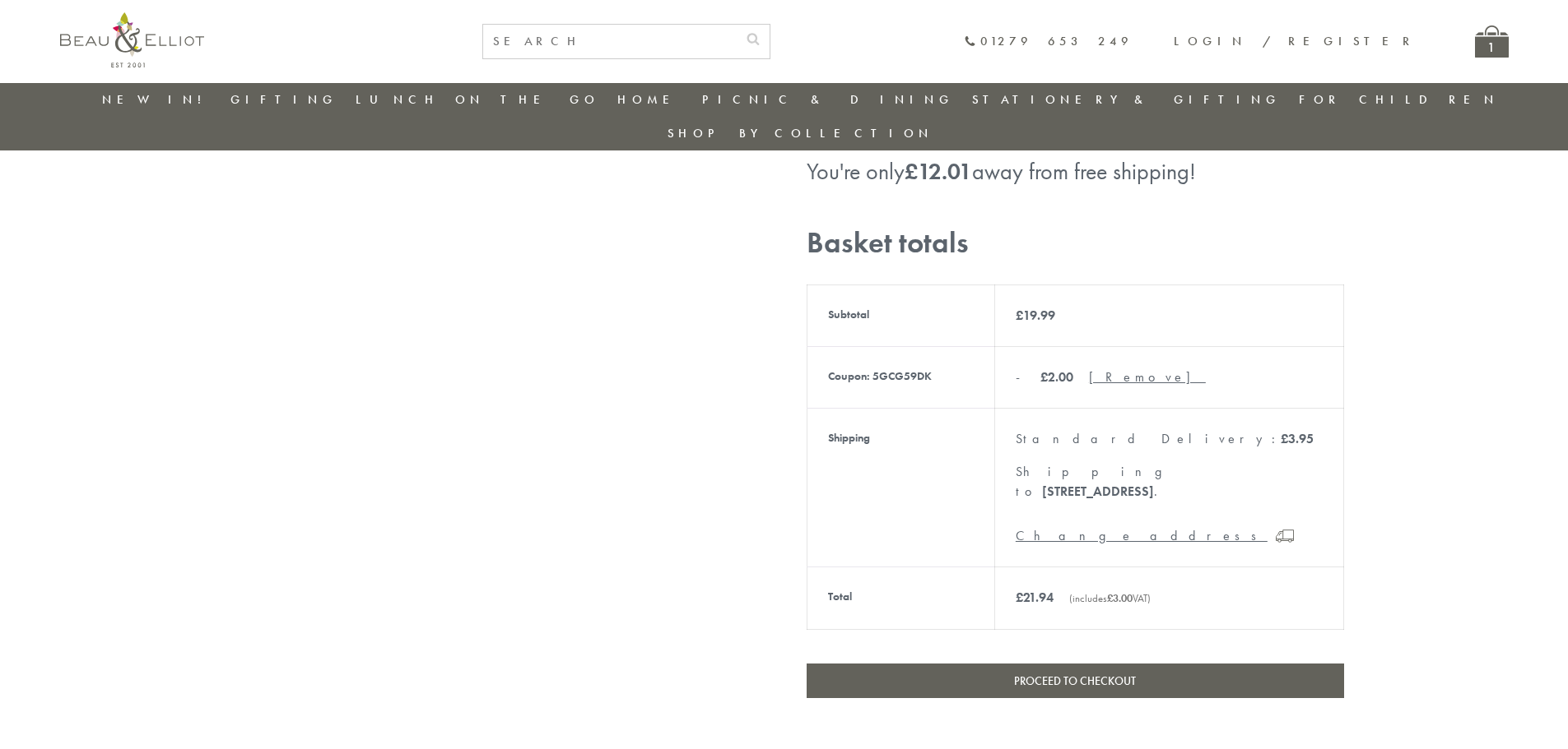
scroll to position [456, 0]
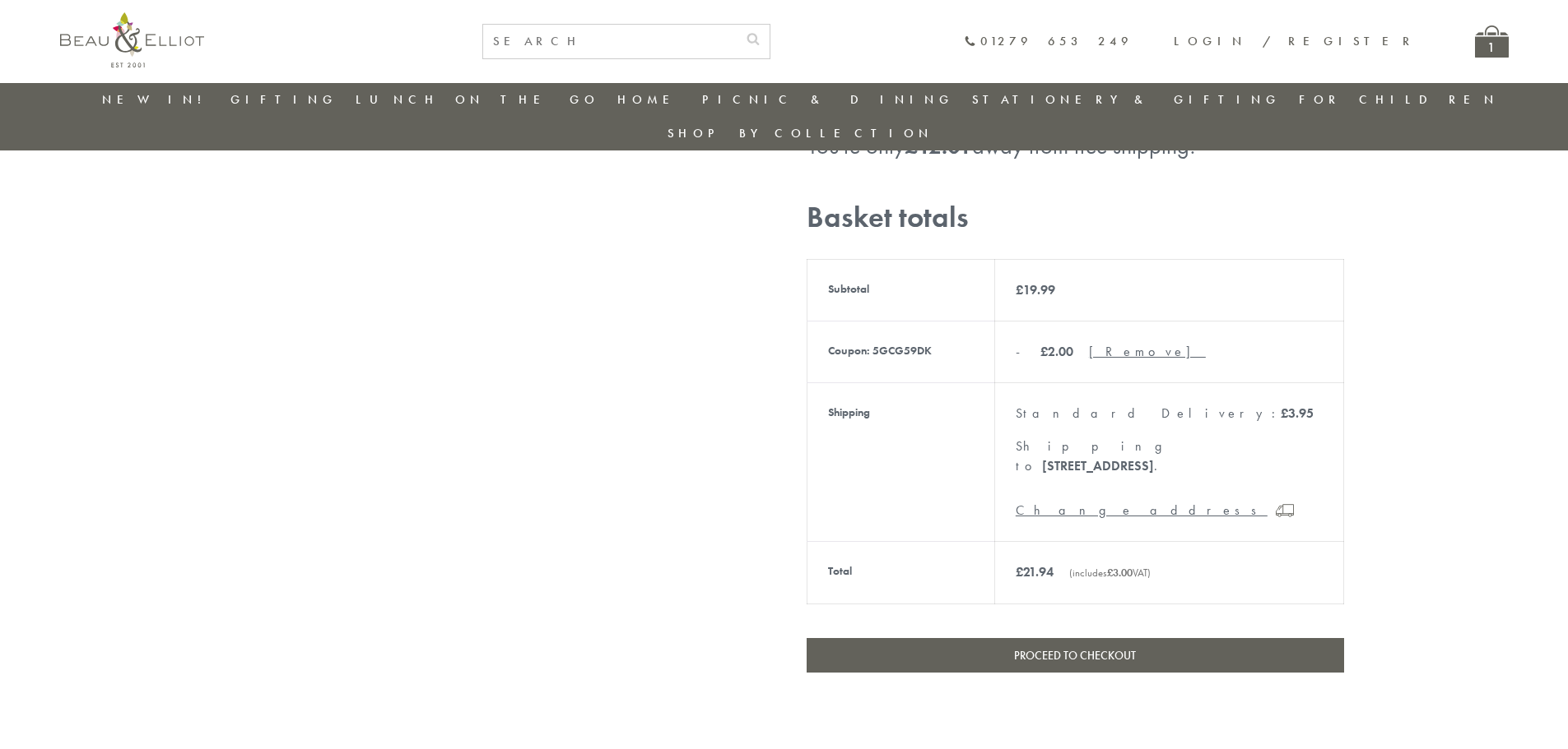
click at [1037, 638] on link "Proceed to checkout" at bounding box center [1075, 655] width 537 height 35
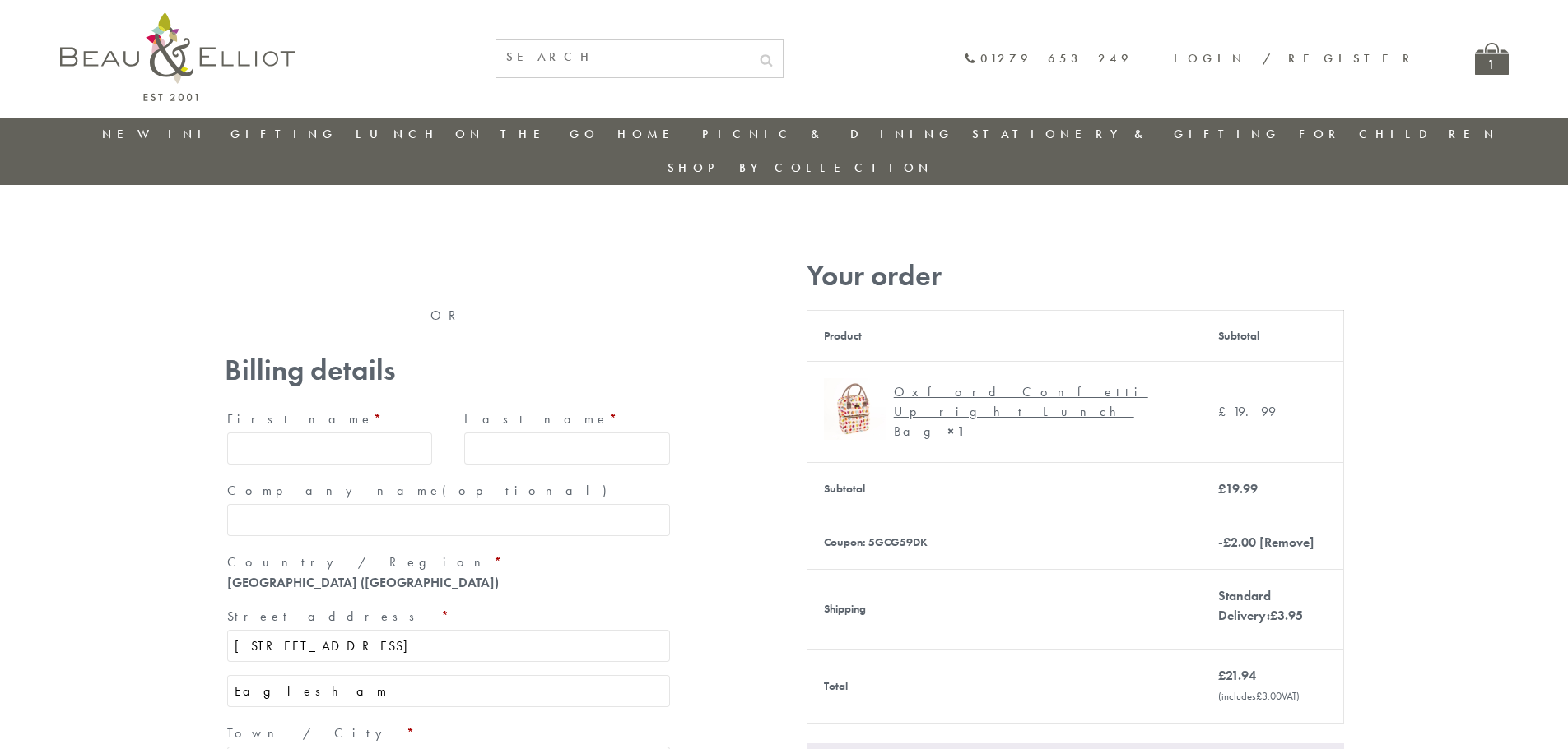
click at [291, 433] on input "First name *" at bounding box center [329, 449] width 205 height 32
type input "[PERSON_NAME]"
click at [495, 433] on input "Last name *" at bounding box center [566, 449] width 205 height 32
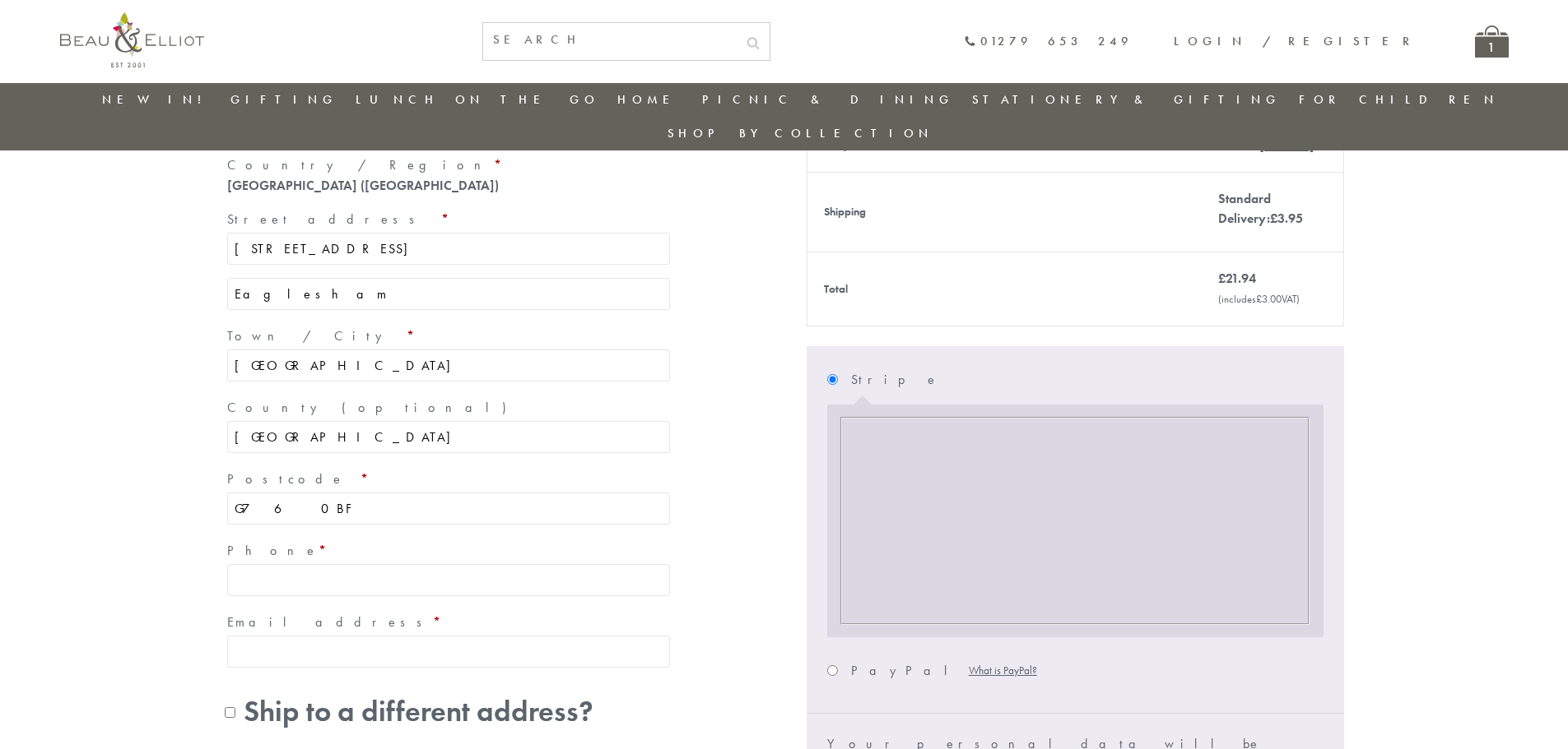
scroll to position [377, 0]
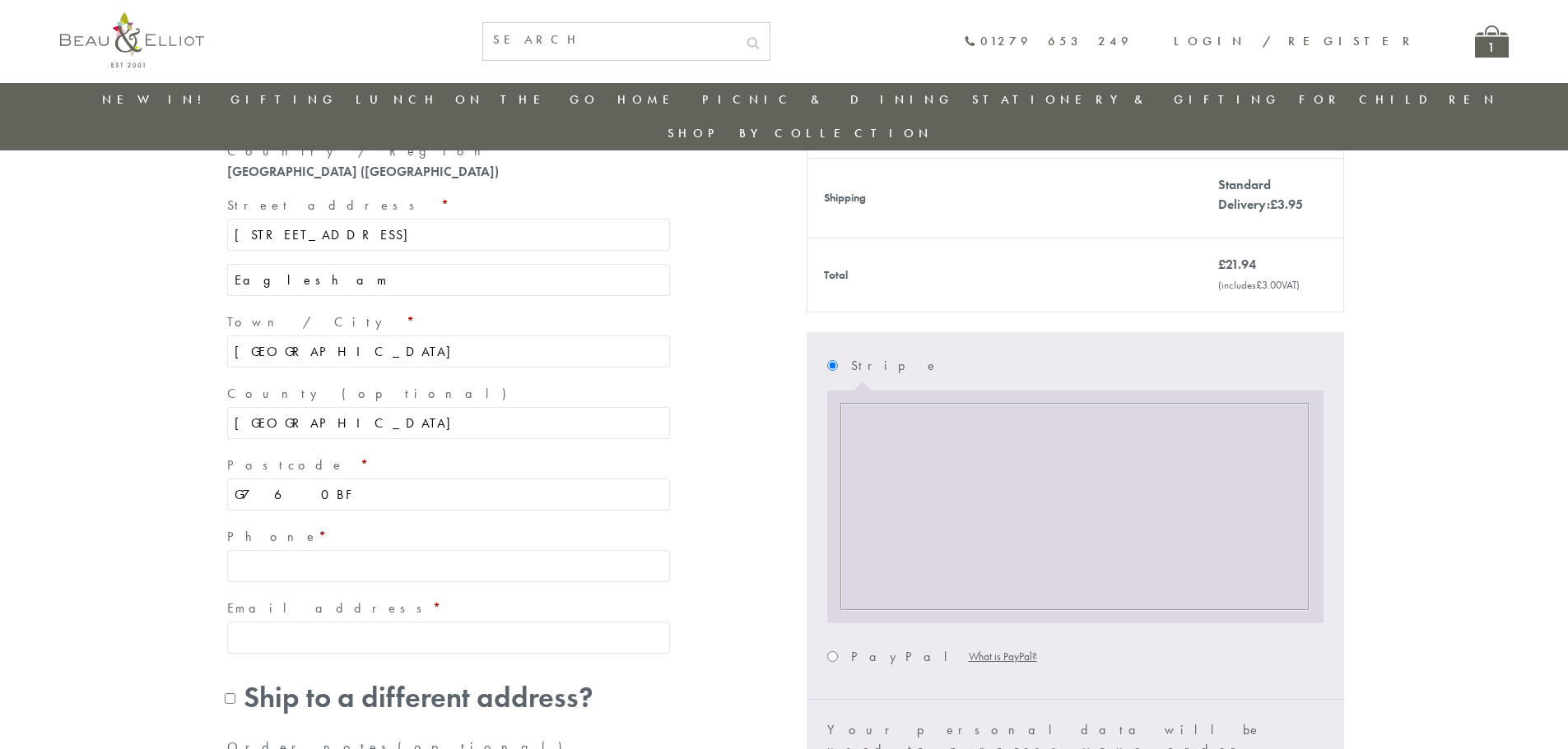
type input "Smith"
click at [384, 550] on input "Phone *" at bounding box center [448, 567] width 443 height 32
type input "[PHONE_NUMBER]"
type input "Ailsa Machinery Limited"
type input "[PERSON_NAME][EMAIL_ADDRESS][DOMAIN_NAME]"
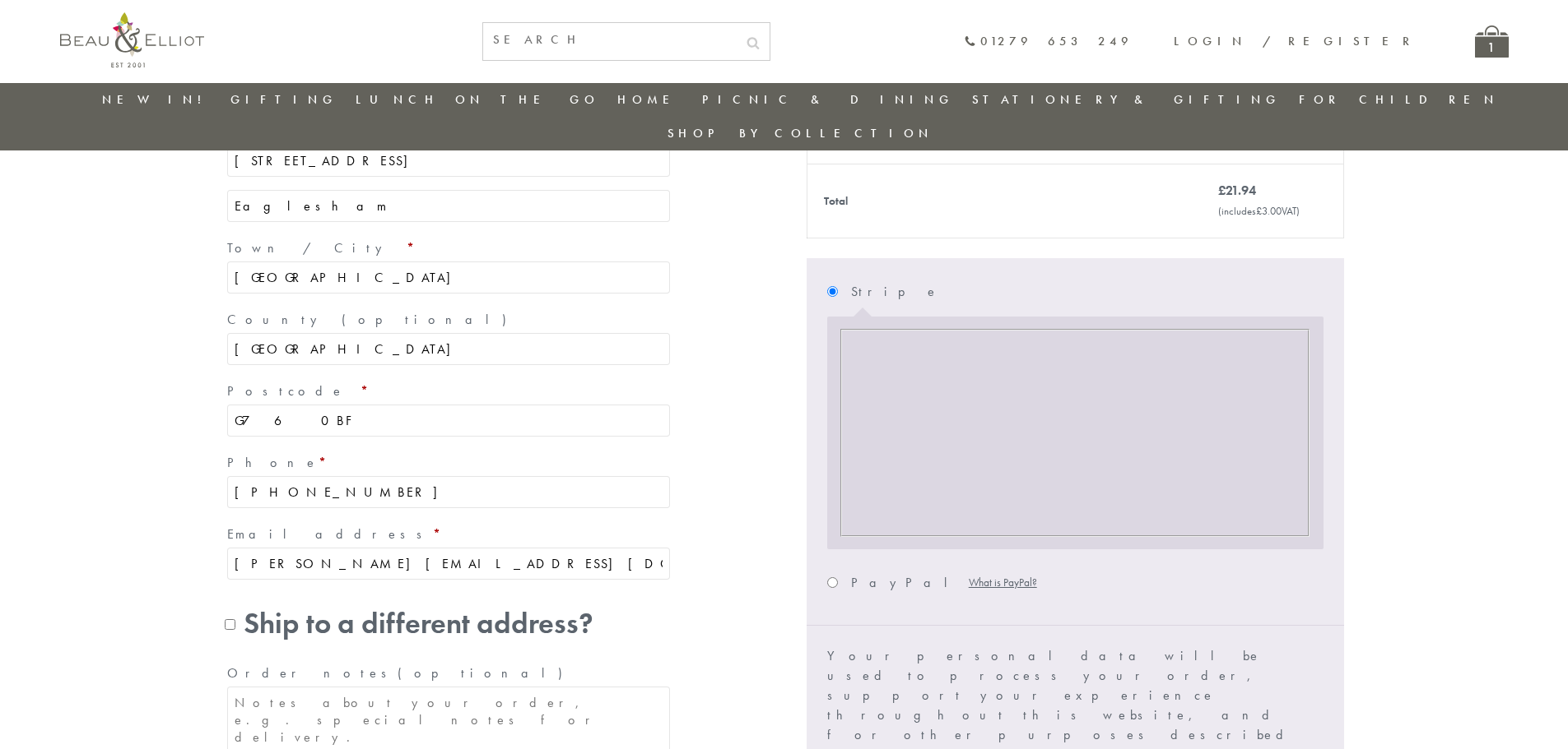
scroll to position [459, 0]
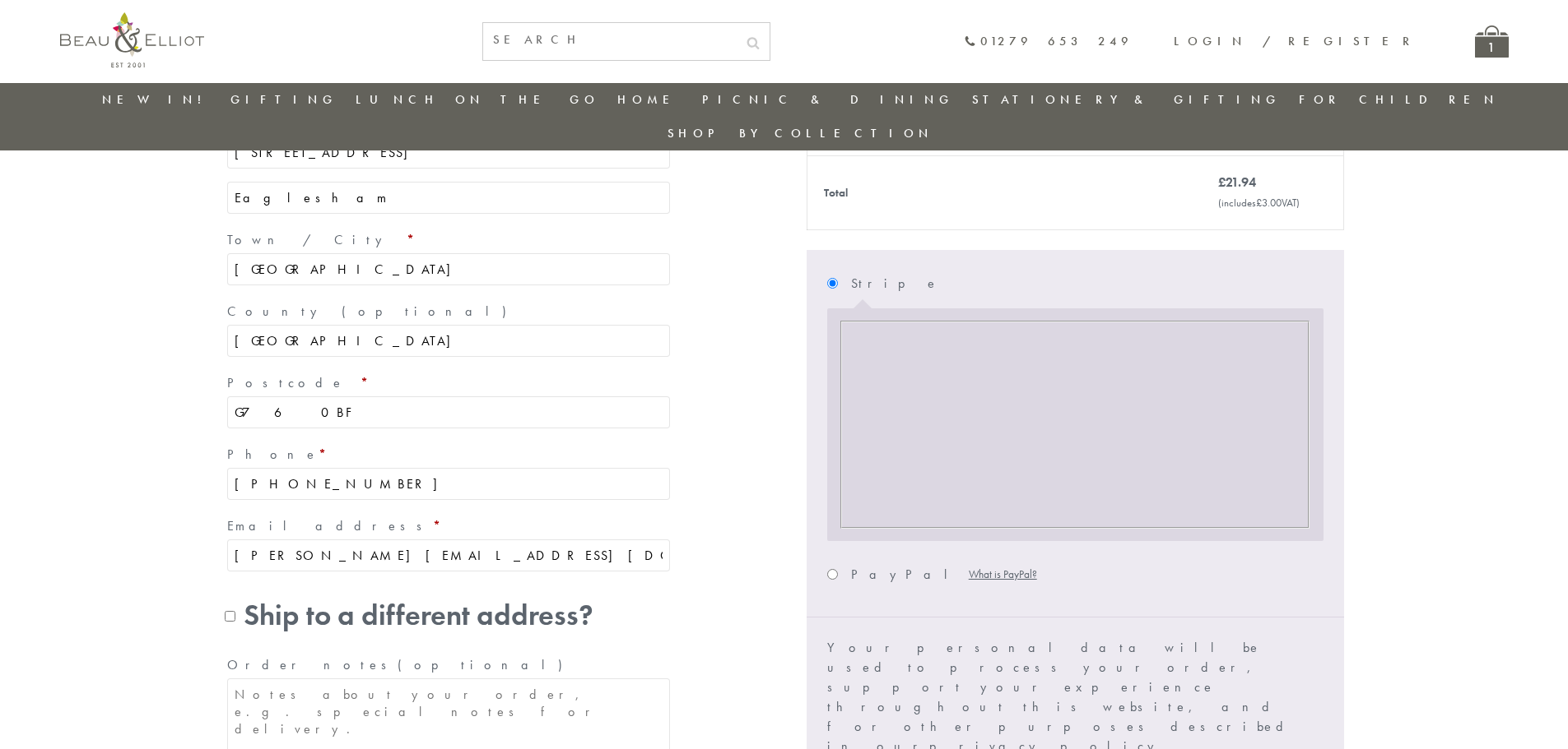
checkbox input "true"
